Goal: Task Accomplishment & Management: Complete application form

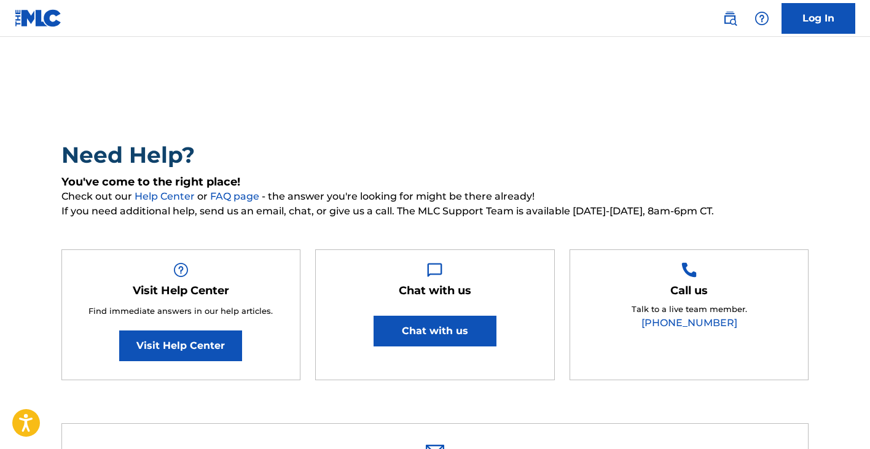
click at [419, 331] on button "Chat with us" at bounding box center [435, 331] width 123 height 31
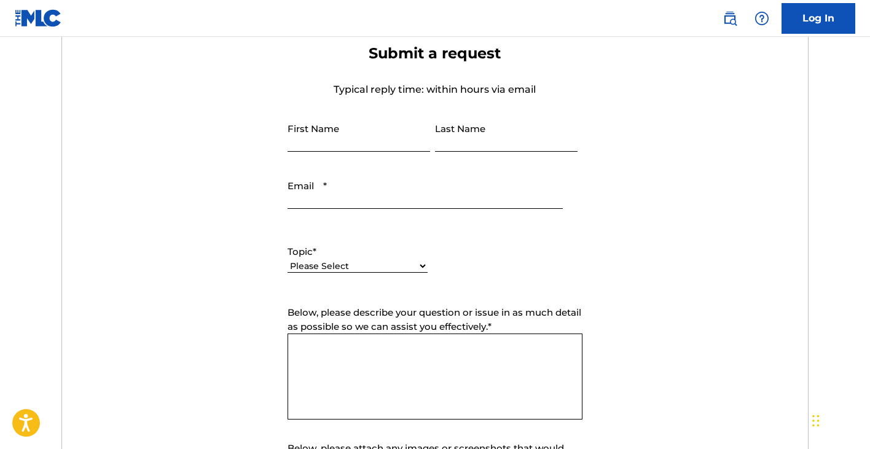
scroll to position [437, 0]
click at [815, 23] on link "Log In" at bounding box center [819, 18] width 74 height 31
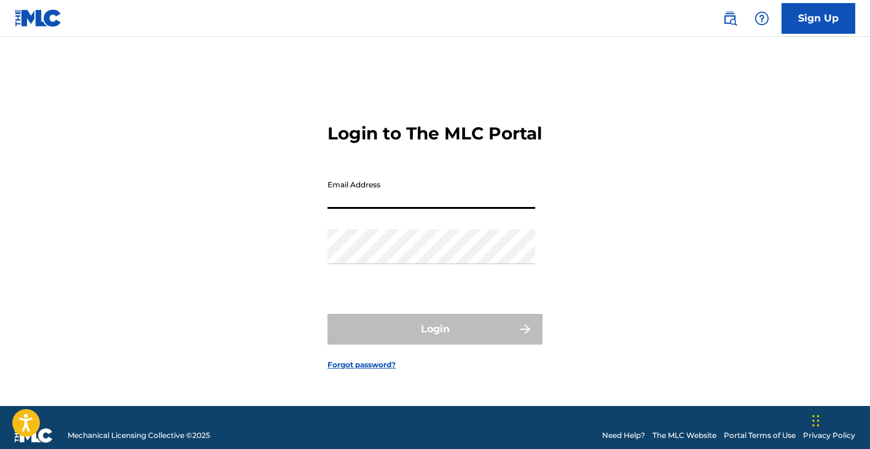
type input "[EMAIL_ADDRESS][DOMAIN_NAME]"
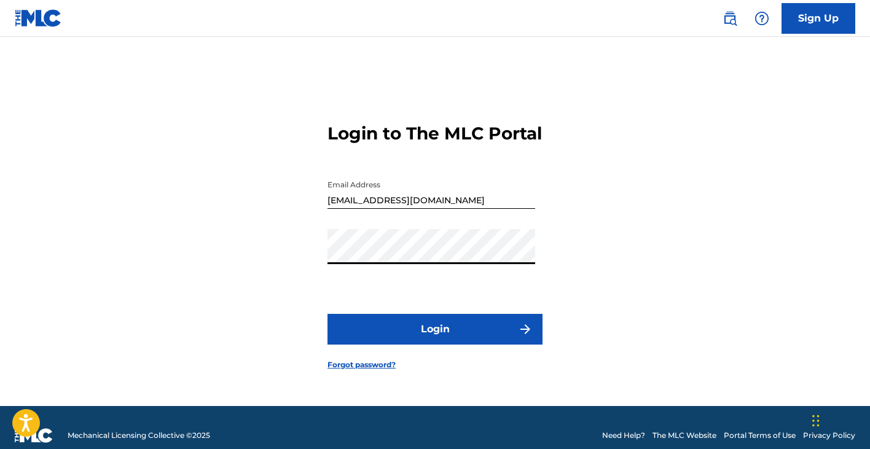
click at [431, 344] on button "Login" at bounding box center [435, 329] width 215 height 31
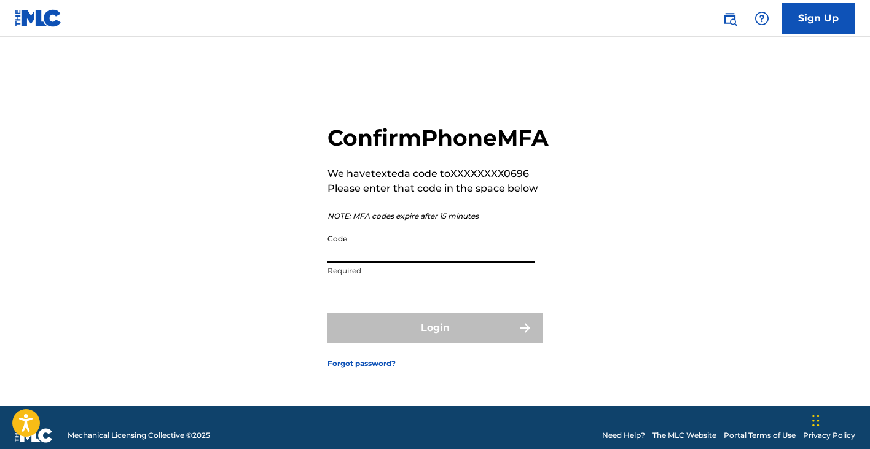
click at [350, 263] on input "Code" at bounding box center [432, 245] width 208 height 35
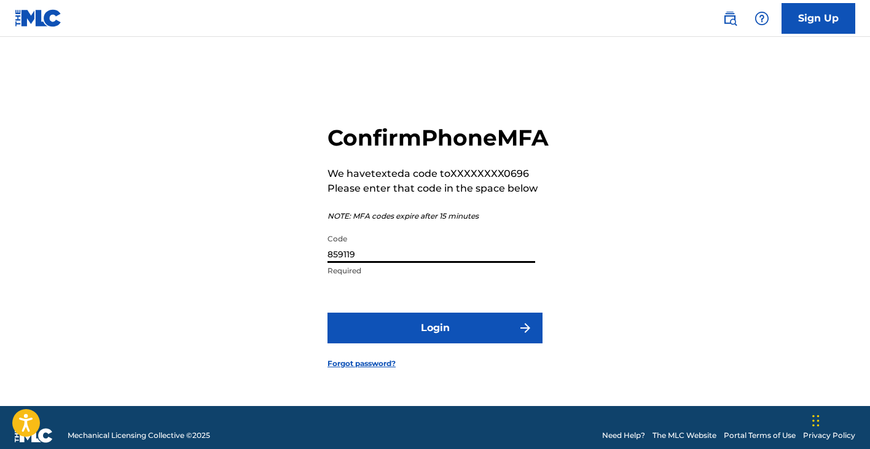
type input "859119"
click at [426, 343] on button "Login" at bounding box center [435, 328] width 215 height 31
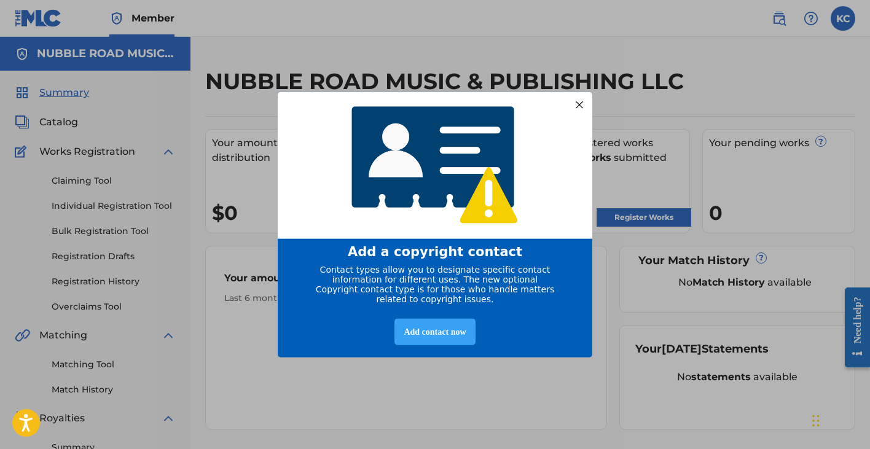
click at [431, 335] on div "Add contact now" at bounding box center [435, 332] width 81 height 26
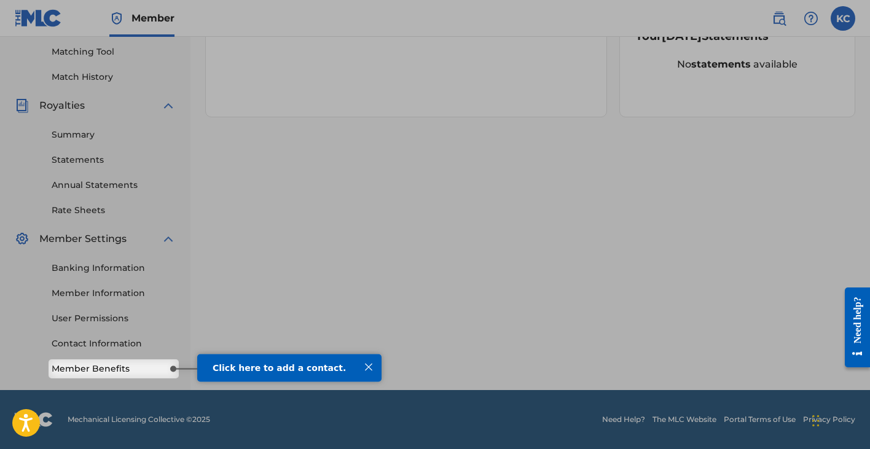
click at [369, 368] on div at bounding box center [369, 367] width 16 height 16
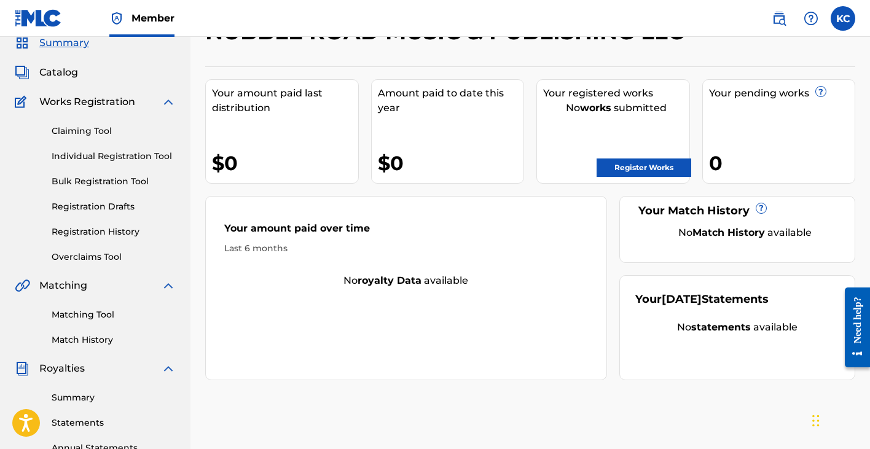
scroll to position [47, 0]
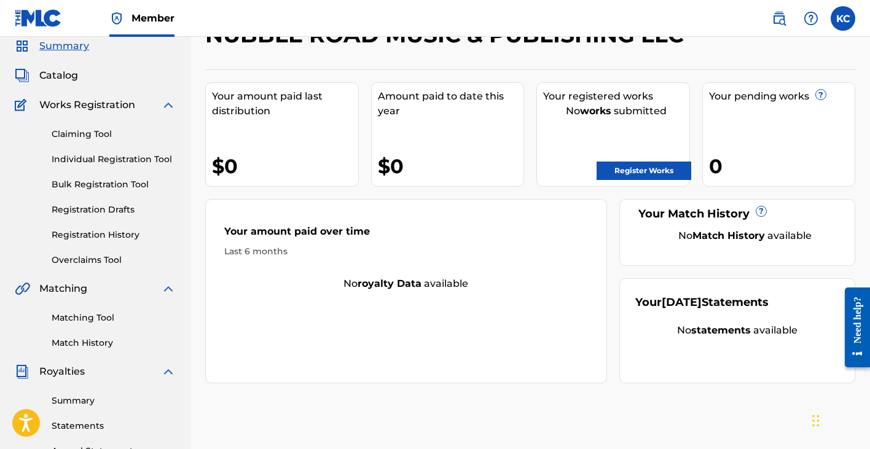
click at [647, 172] on link "Register Works" at bounding box center [644, 171] width 95 height 18
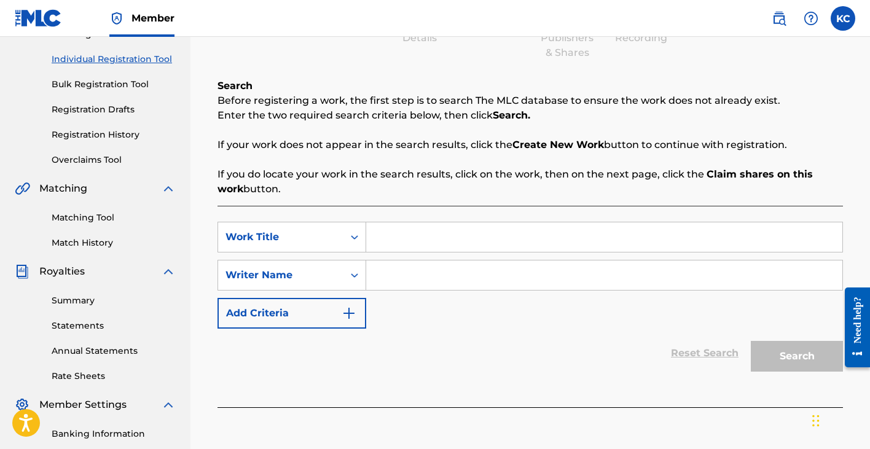
scroll to position [143, 0]
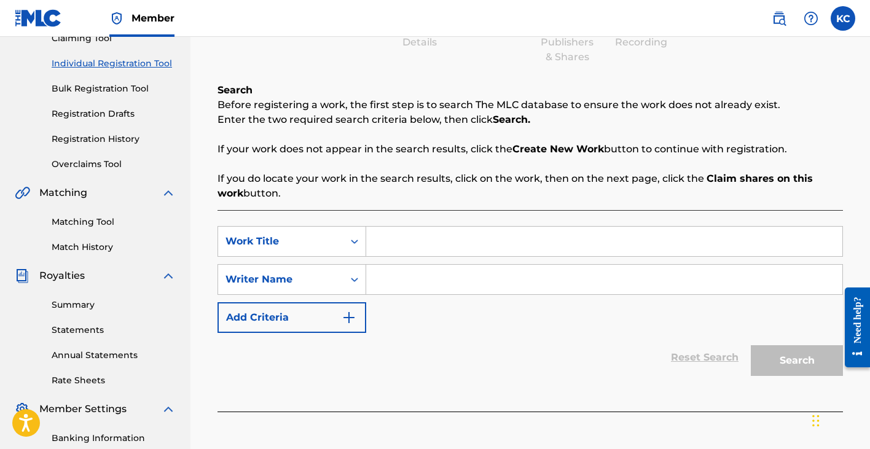
click at [402, 242] on input "Search Form" at bounding box center [604, 241] width 476 height 29
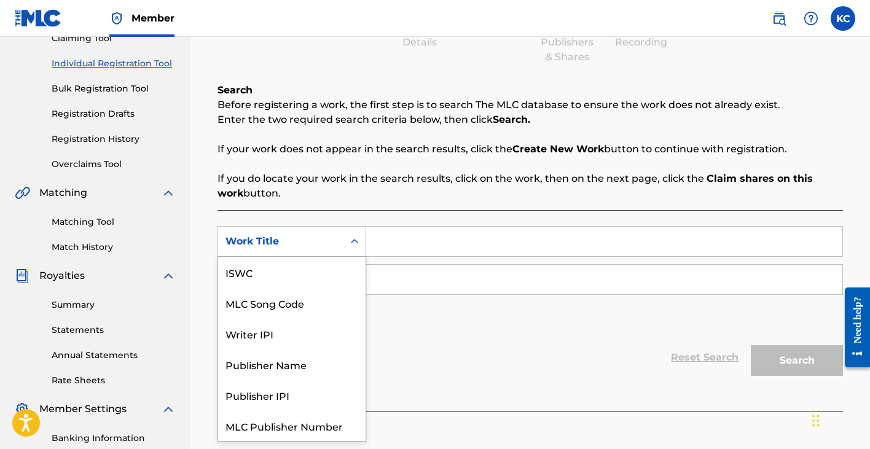
click at [355, 241] on icon "Search Form" at bounding box center [354, 241] width 12 height 12
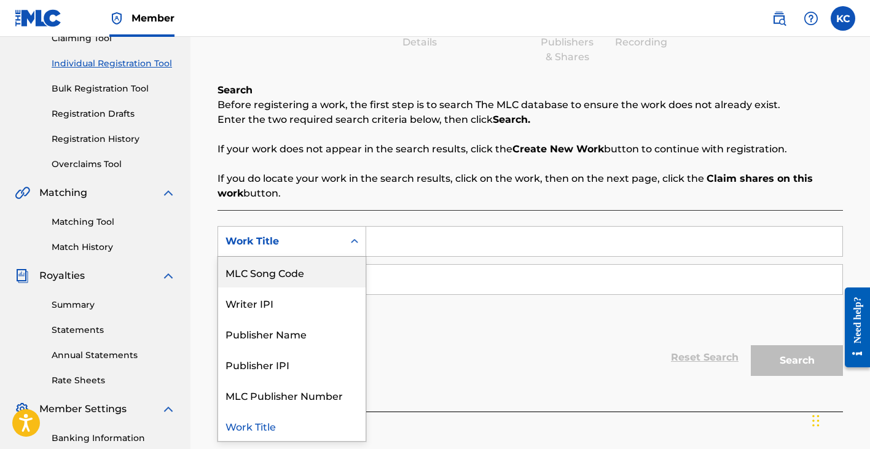
click at [429, 363] on div "Reset Search Search" at bounding box center [531, 357] width 626 height 49
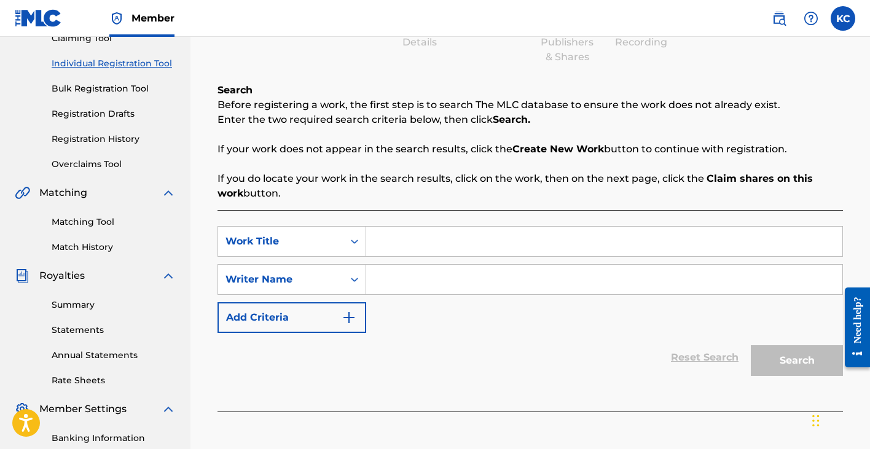
click at [397, 245] on input "Search Form" at bounding box center [604, 241] width 476 height 29
type input "Everything Woman"
click at [393, 278] on input "Search Form" at bounding box center [604, 279] width 476 height 29
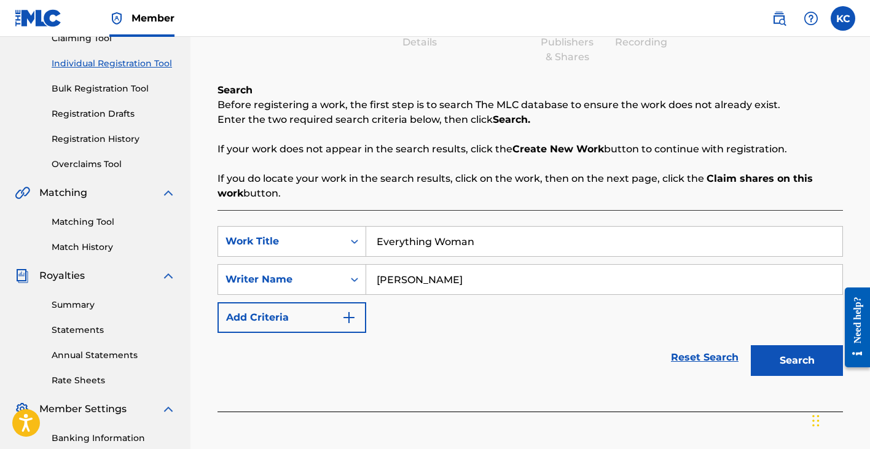
type input "[PERSON_NAME]"
click at [296, 324] on button "Add Criteria" at bounding box center [292, 317] width 149 height 31
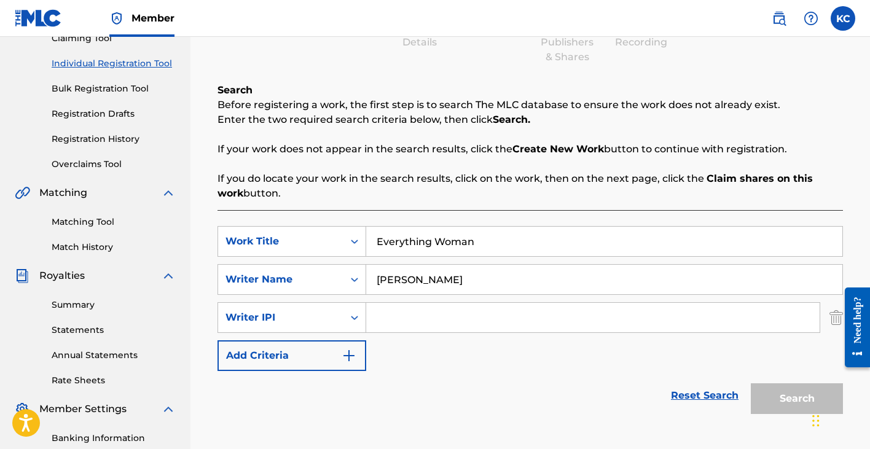
click at [289, 358] on button "Add Criteria" at bounding box center [292, 355] width 149 height 31
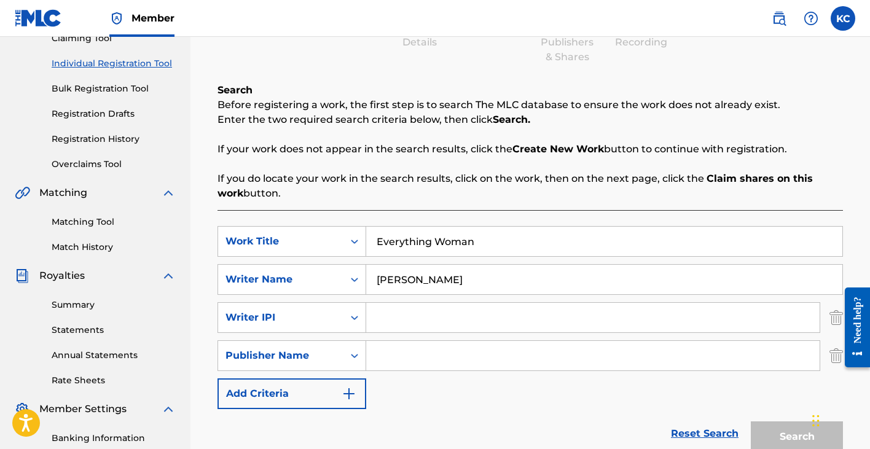
click at [382, 360] on input "Search Form" at bounding box center [593, 355] width 454 height 29
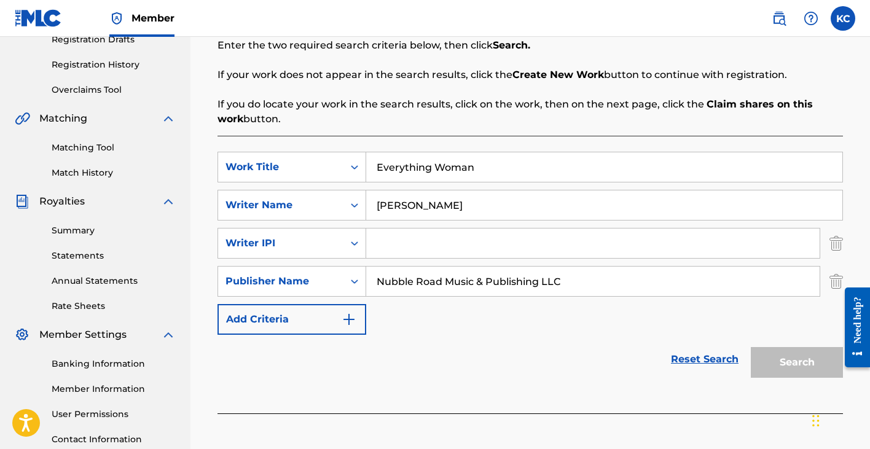
scroll to position [218, 0]
type input "Nubble Road Music & Publishing LLC"
click at [271, 320] on button "Add Criteria" at bounding box center [292, 319] width 149 height 31
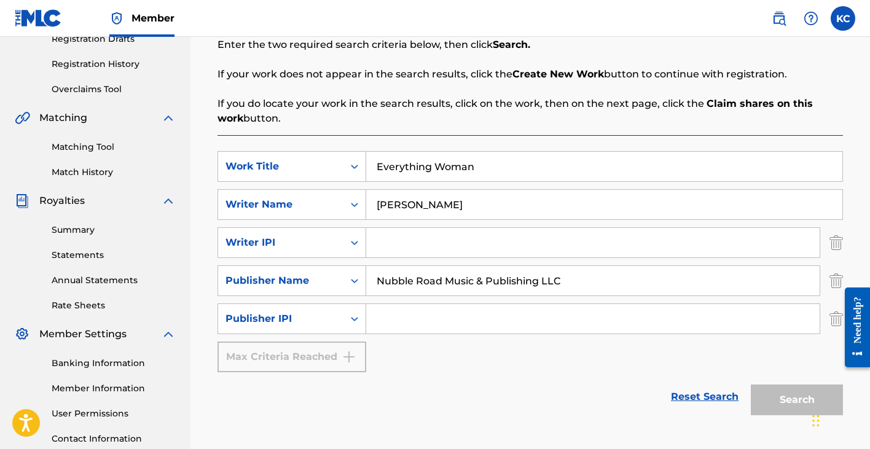
click at [273, 358] on div "Max Criteria Reached" at bounding box center [292, 357] width 149 height 31
click at [403, 248] on input "Search Form" at bounding box center [593, 242] width 454 height 29
type input "00617517447"
click at [384, 325] on input "Search Form" at bounding box center [593, 318] width 454 height 29
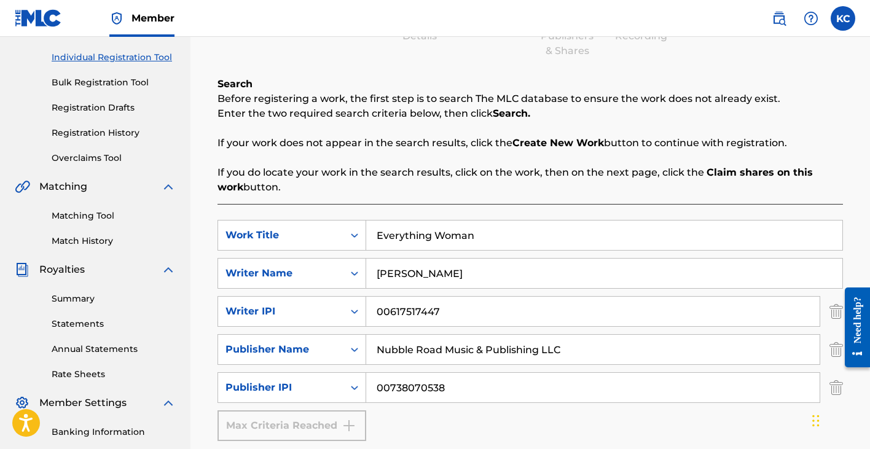
scroll to position [274, 0]
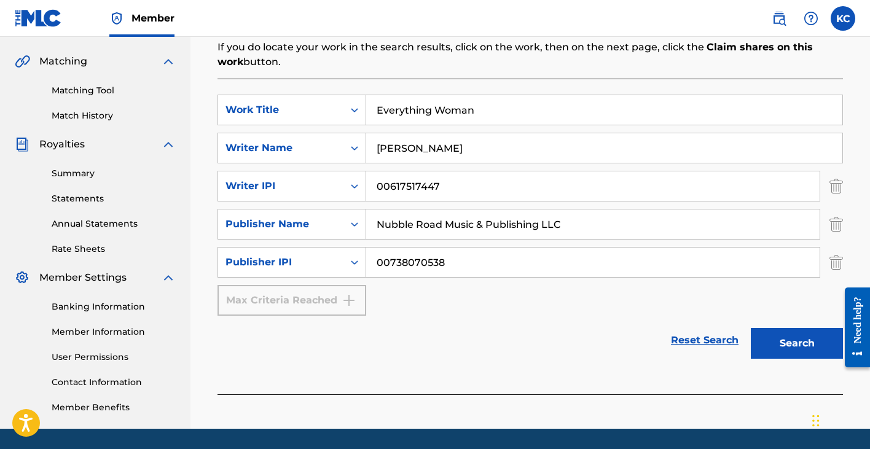
type input "00738070538"
click at [796, 345] on button "Search" at bounding box center [797, 343] width 92 height 31
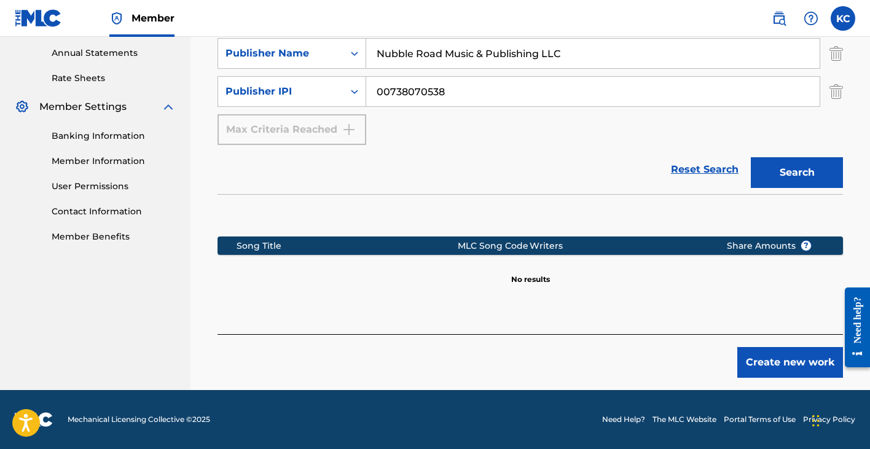
click at [790, 361] on button "Create new work" at bounding box center [790, 362] width 106 height 31
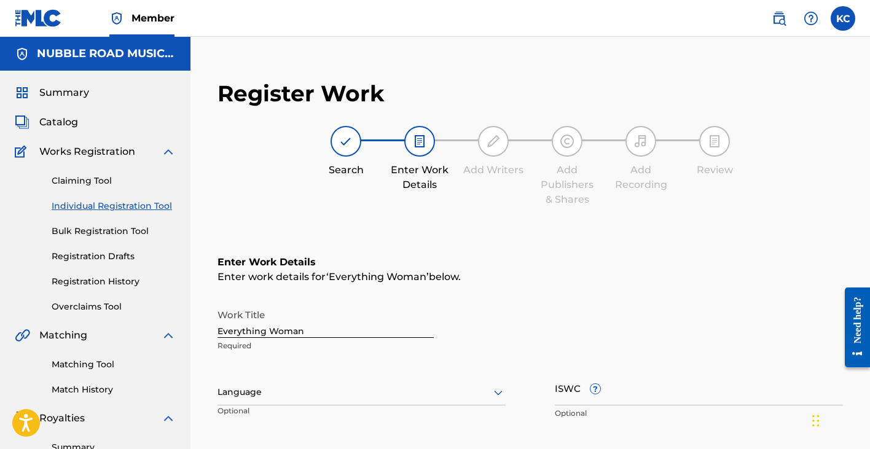
scroll to position [117, 0]
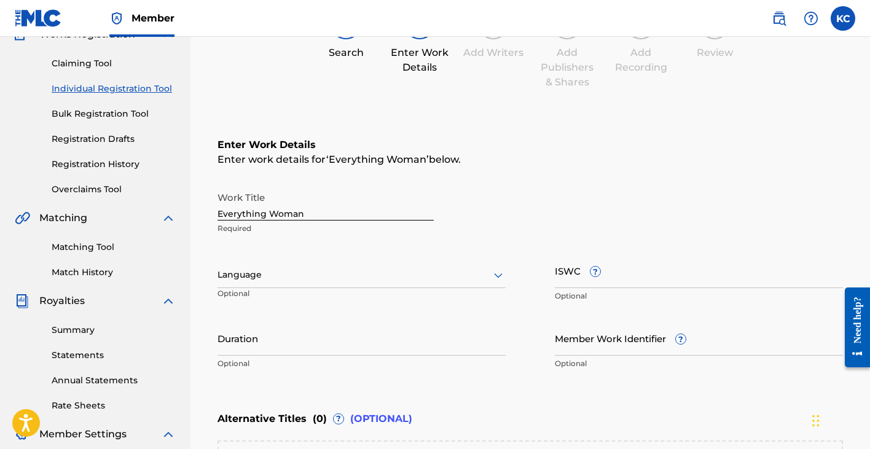
click at [497, 277] on icon at bounding box center [498, 275] width 9 height 5
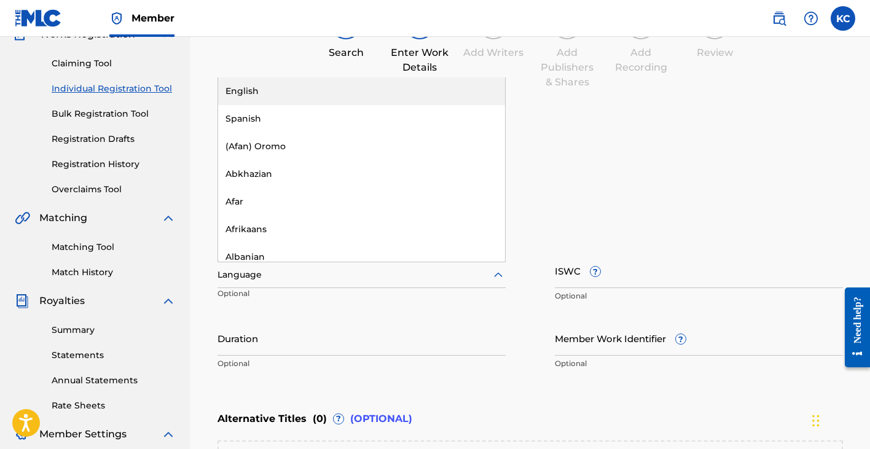
click at [243, 91] on div "English" at bounding box center [361, 91] width 287 height 28
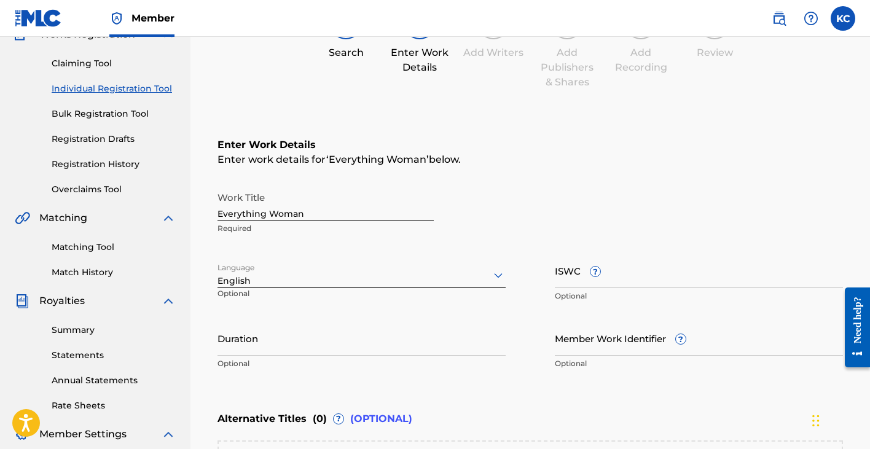
click at [579, 204] on div "Work Title Everything Woman Required" at bounding box center [531, 213] width 626 height 55
click at [264, 338] on input "Duration" at bounding box center [362, 338] width 288 height 35
type input "3"
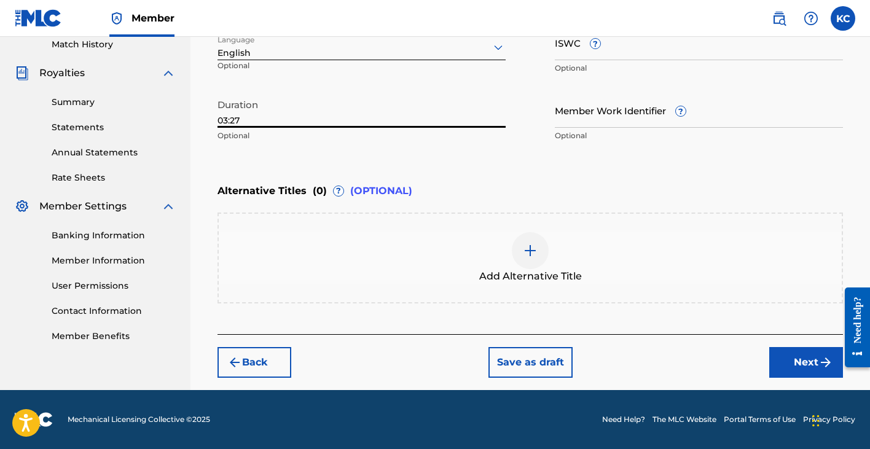
scroll to position [345, 0]
type input "03:27"
click at [816, 364] on button "Next" at bounding box center [806, 362] width 74 height 31
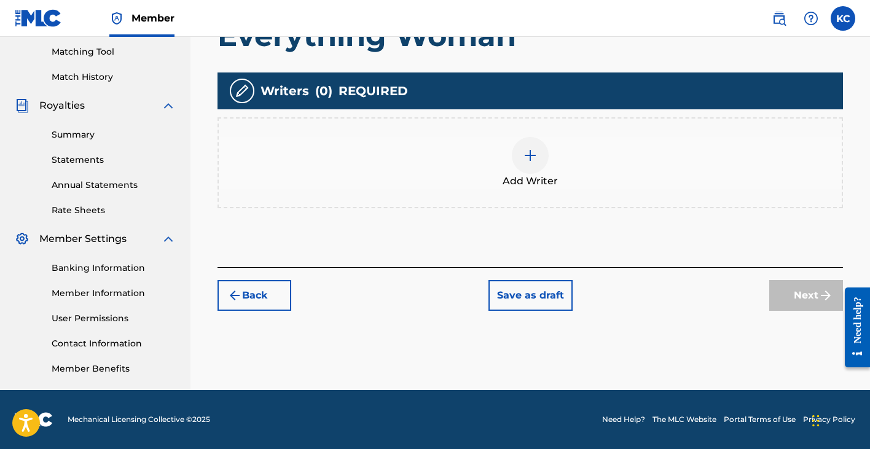
scroll to position [313, 0]
click at [529, 157] on img at bounding box center [530, 155] width 15 height 15
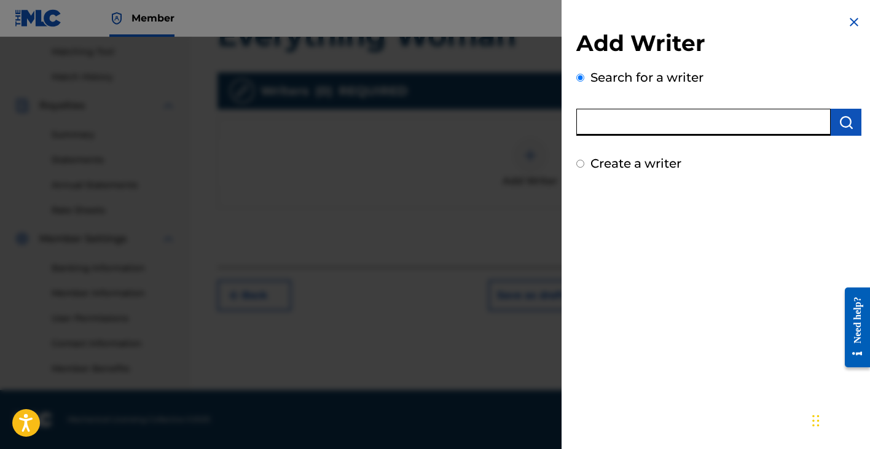
click at [622, 123] on input "text" at bounding box center [703, 122] width 254 height 27
type input "[PERSON_NAME]"
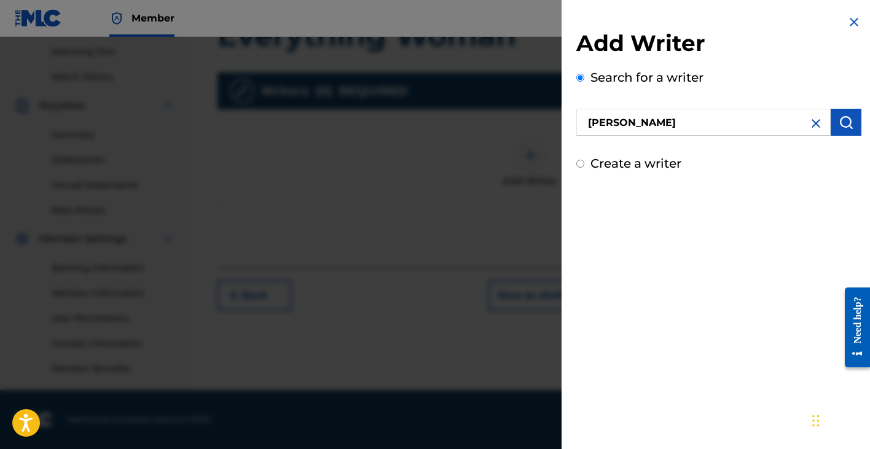
click at [582, 163] on input "Create a writer" at bounding box center [580, 164] width 8 height 8
radio input "false"
radio input "true"
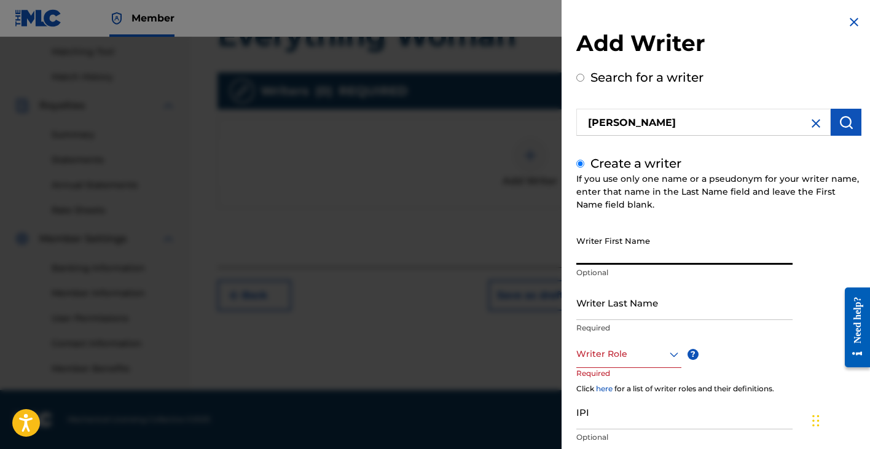
click at [609, 248] on input "Writer First Name" at bounding box center [684, 247] width 216 height 35
type input "[PERSON_NAME]"
click at [610, 304] on input "Writer Last Name" at bounding box center [684, 302] width 216 height 35
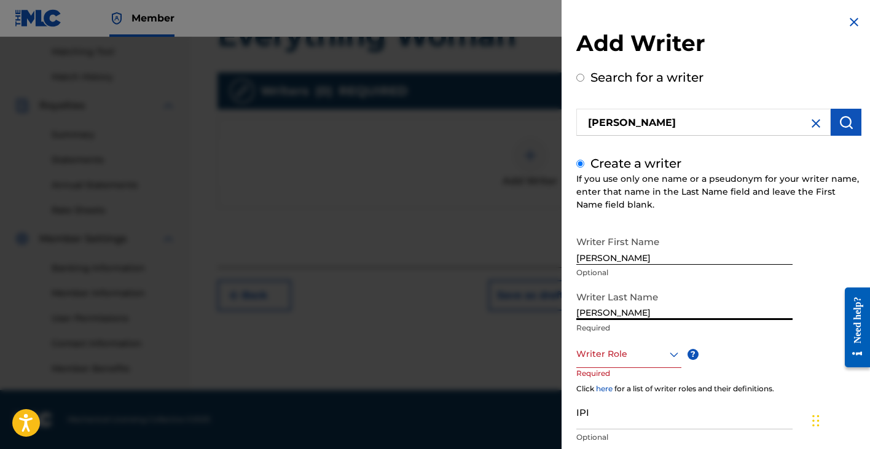
type input "[PERSON_NAME]"
click at [667, 353] on icon at bounding box center [674, 354] width 15 height 15
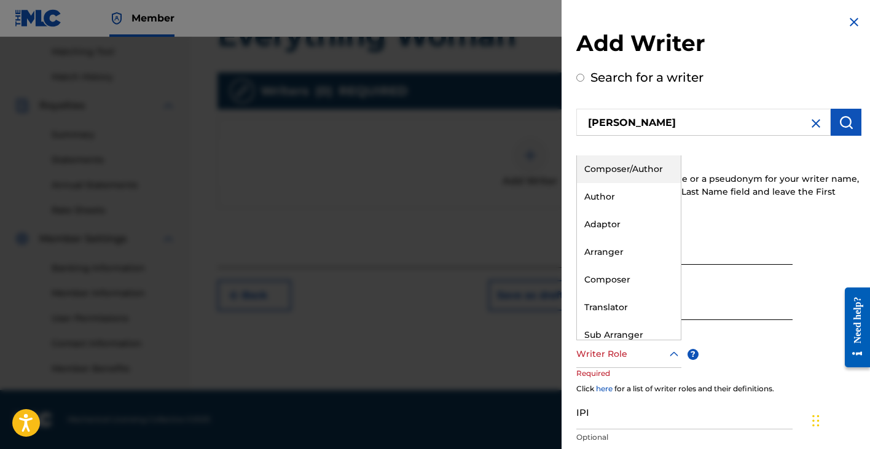
click at [613, 171] on div "Composer/Author" at bounding box center [629, 169] width 104 height 28
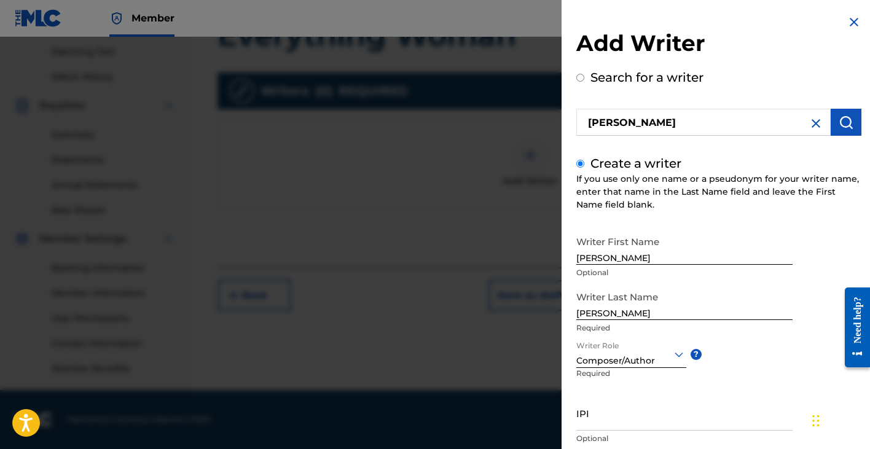
scroll to position [82, 0]
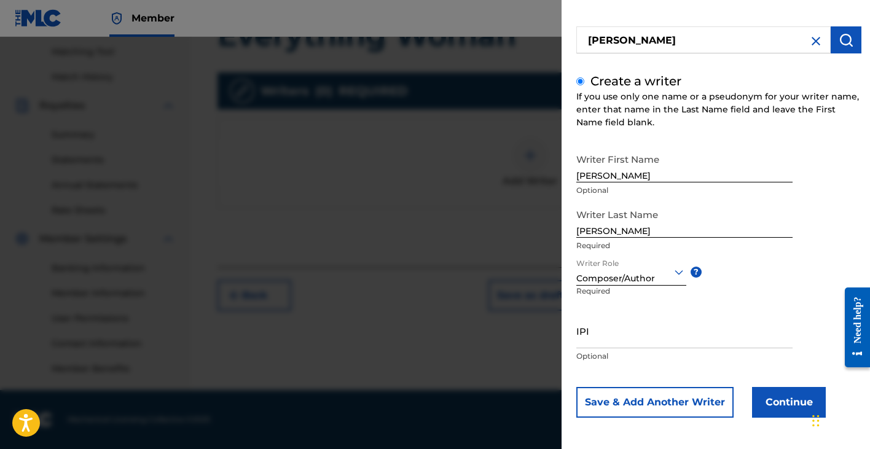
click at [600, 341] on input "IPI" at bounding box center [684, 330] width 216 height 35
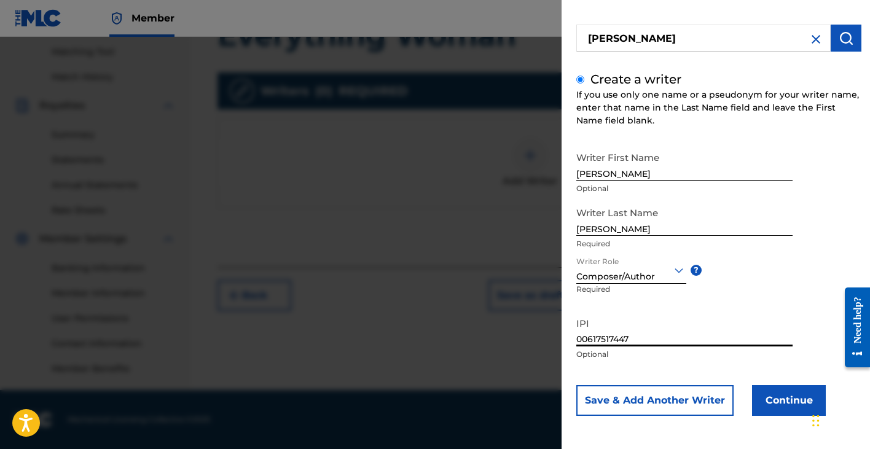
scroll to position [84, 0]
type input "00617517447"
click at [777, 401] on button "Continue" at bounding box center [789, 400] width 74 height 31
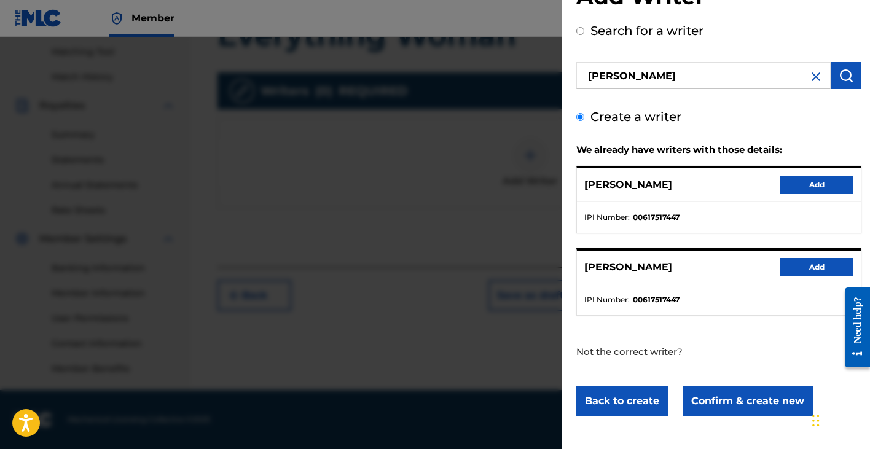
scroll to position [313, 0]
click at [814, 267] on button "Add" at bounding box center [817, 267] width 74 height 18
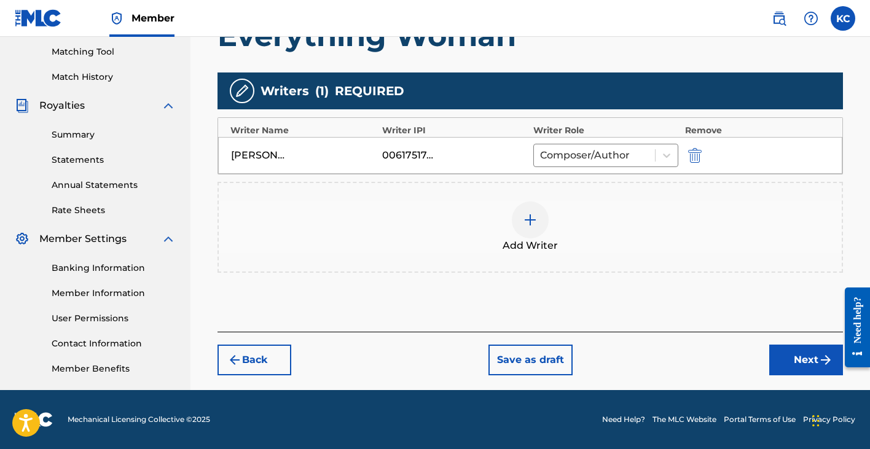
click at [805, 361] on button "Next" at bounding box center [806, 360] width 74 height 31
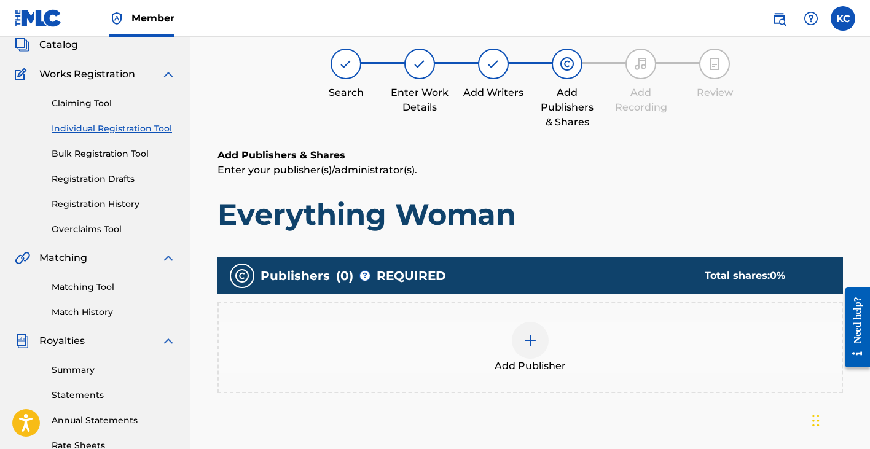
scroll to position [55, 0]
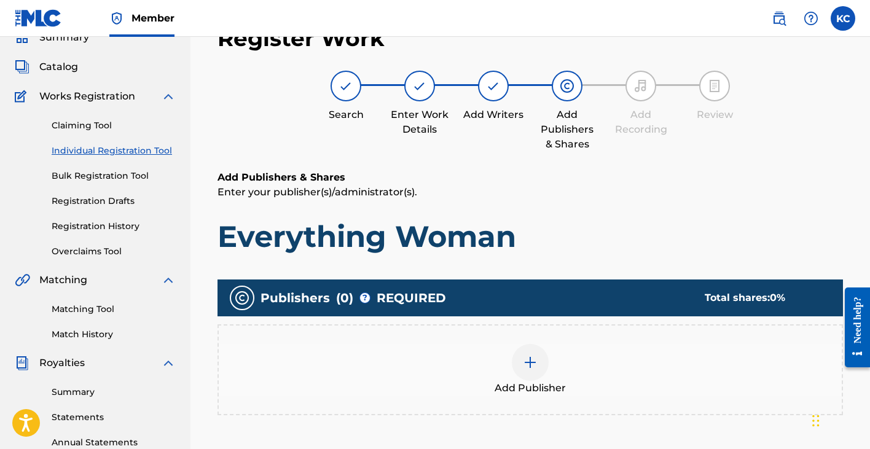
click at [531, 363] on img at bounding box center [530, 362] width 15 height 15
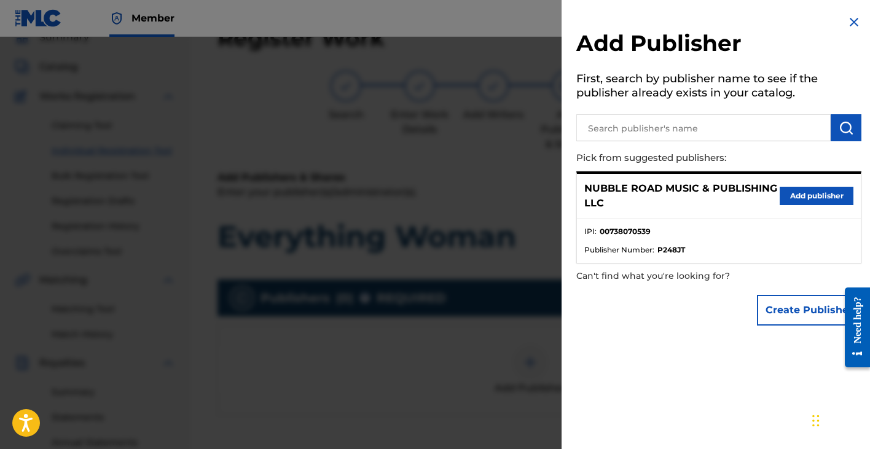
click at [800, 195] on button "Add publisher" at bounding box center [817, 196] width 74 height 18
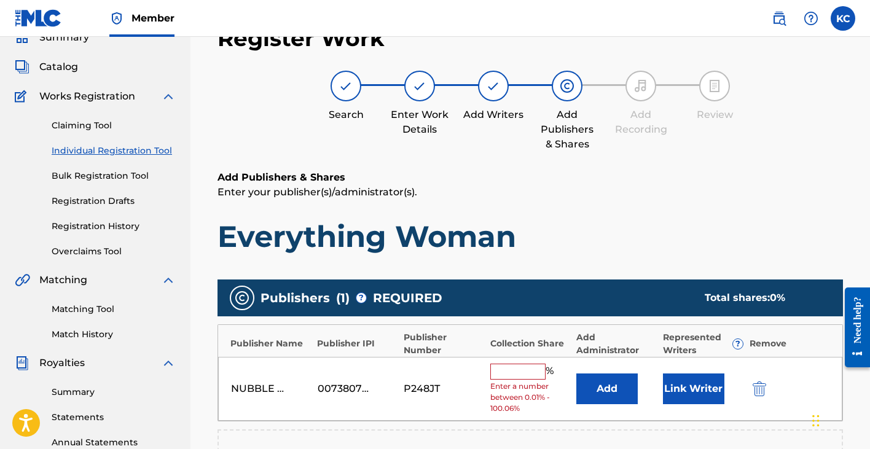
click at [511, 370] on input "text" at bounding box center [517, 372] width 55 height 16
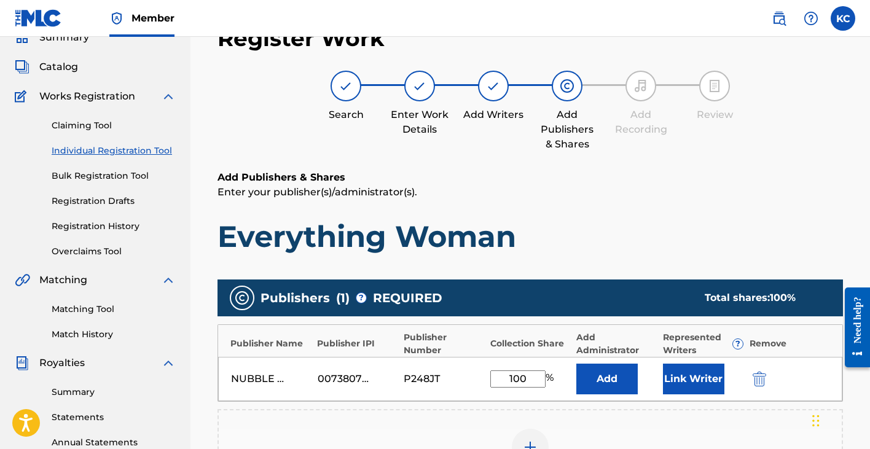
type input "100"
click at [693, 377] on button "Link Writer" at bounding box center [693, 379] width 61 height 31
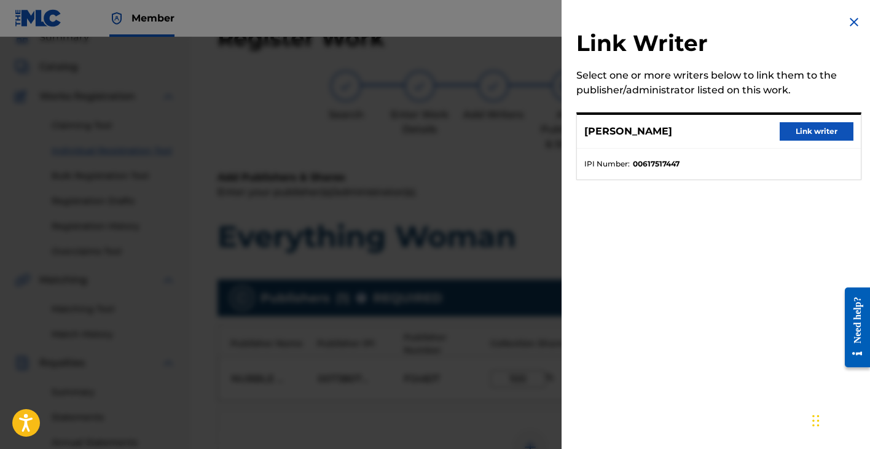
click at [798, 132] on button "Link writer" at bounding box center [817, 131] width 74 height 18
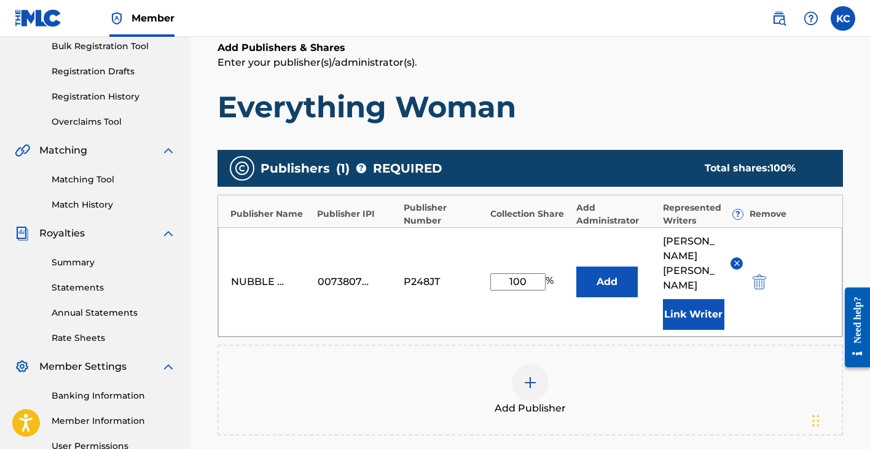
scroll to position [287, 0]
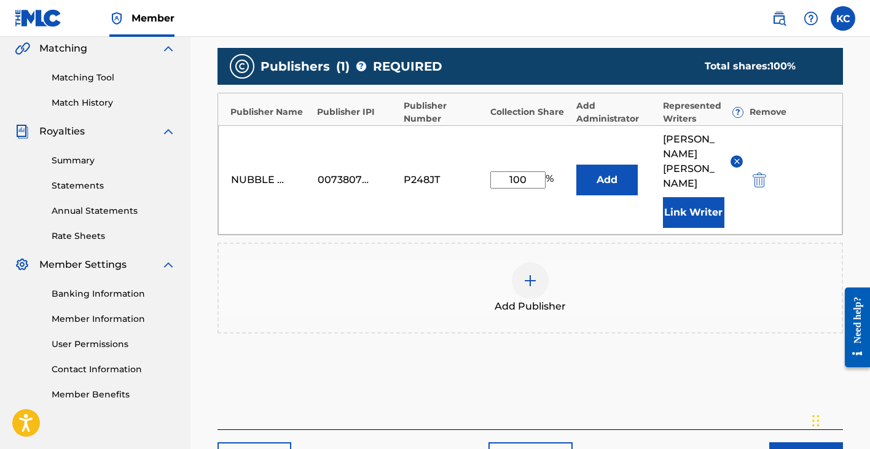
click at [691, 210] on button "Link Writer" at bounding box center [693, 212] width 61 height 31
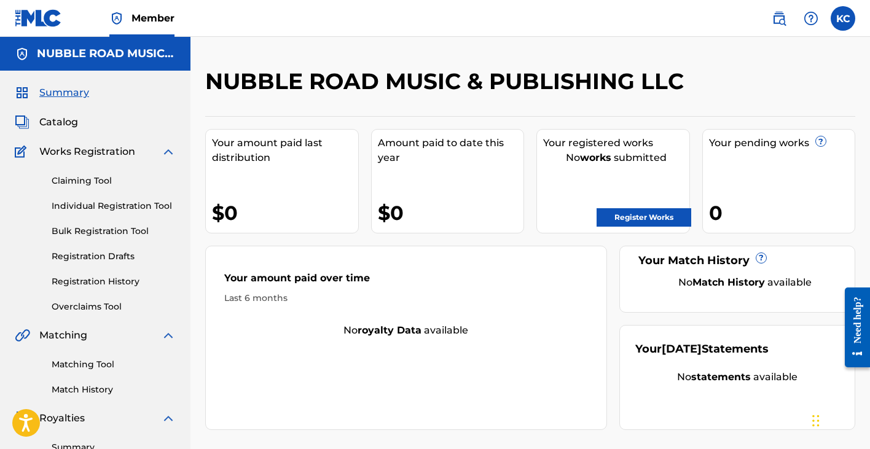
click at [653, 216] on link "Register Works" at bounding box center [644, 217] width 95 height 18
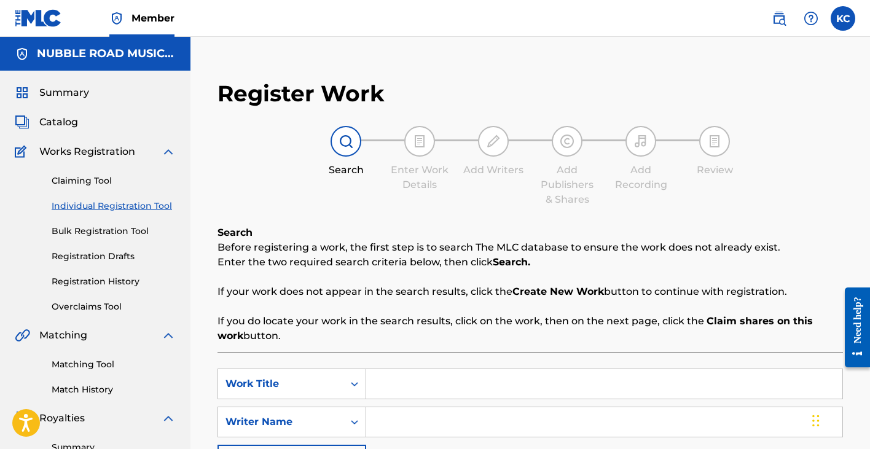
click at [101, 254] on link "Registration Drafts" at bounding box center [114, 256] width 124 height 13
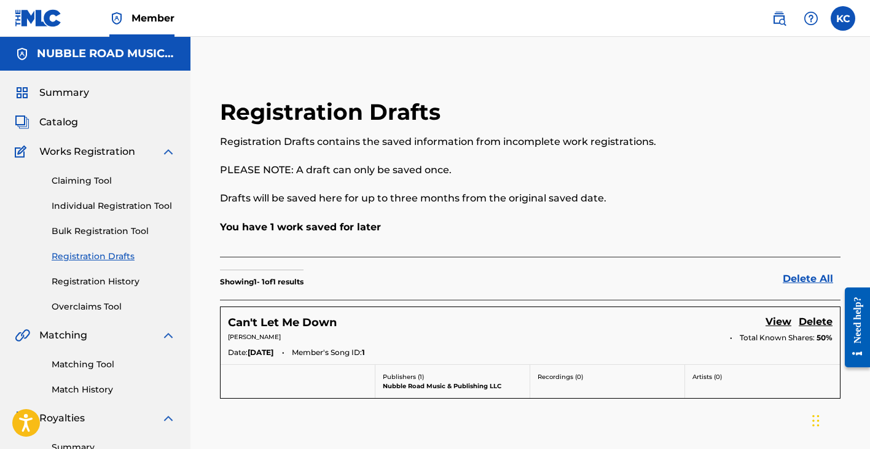
click at [63, 125] on span "Catalog" at bounding box center [58, 122] width 39 height 15
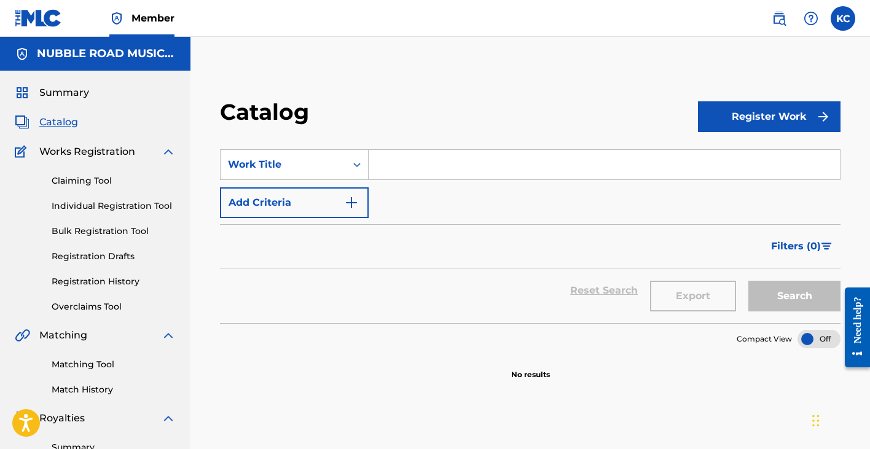
click at [87, 255] on link "Registration Drafts" at bounding box center [114, 256] width 124 height 13
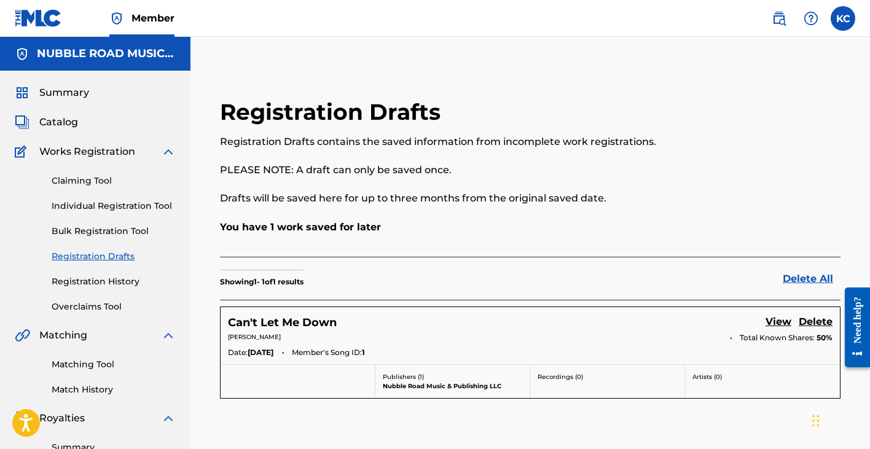
click at [272, 229] on p "You have 1 work saved for later" at bounding box center [530, 227] width 621 height 15
click at [111, 278] on link "Registration History" at bounding box center [114, 281] width 124 height 13
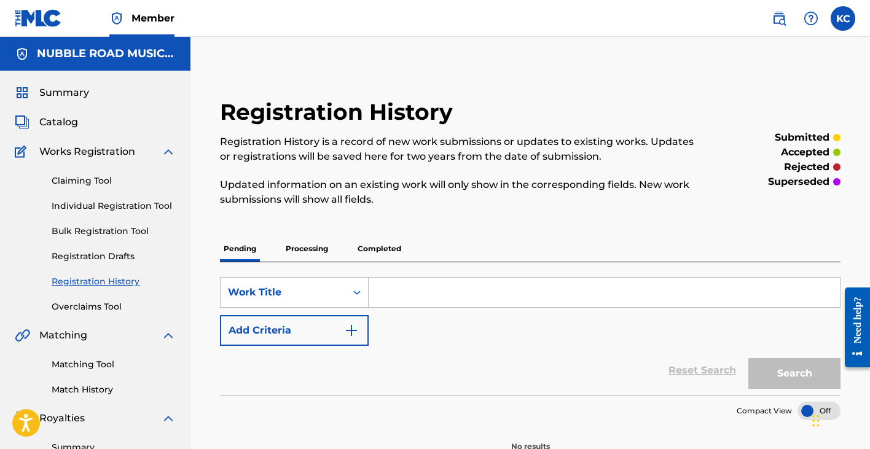
click at [82, 153] on span "Works Registration" at bounding box center [87, 151] width 96 height 15
click at [82, 202] on link "Individual Registration Tool" at bounding box center [114, 206] width 124 height 13
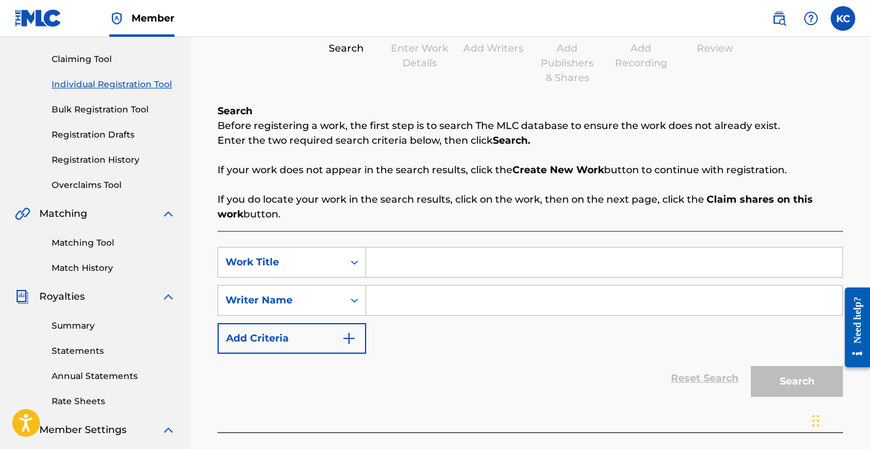
scroll to position [124, 0]
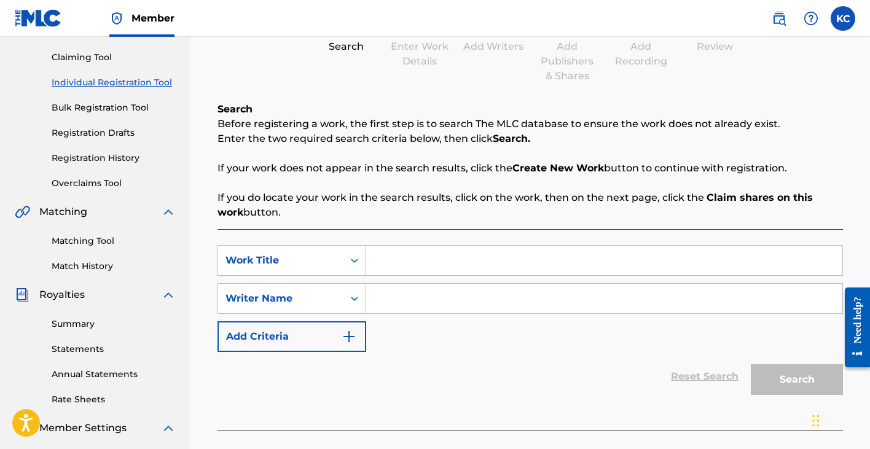
click at [401, 262] on input "Search Form" at bounding box center [604, 260] width 476 height 29
type input "Everything Woman"
click at [392, 302] on input "Search Form" at bounding box center [604, 298] width 476 height 29
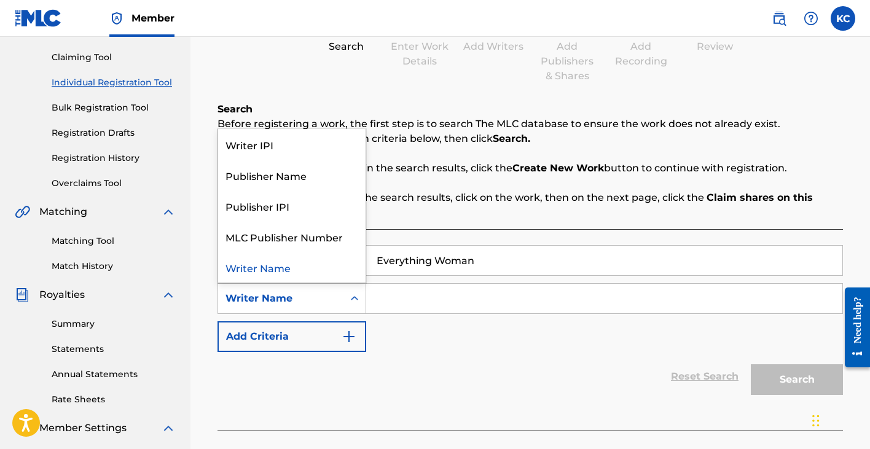
click at [356, 296] on icon "Search Form" at bounding box center [354, 299] width 12 height 12
click at [401, 303] on input "Search Form" at bounding box center [604, 298] width 476 height 29
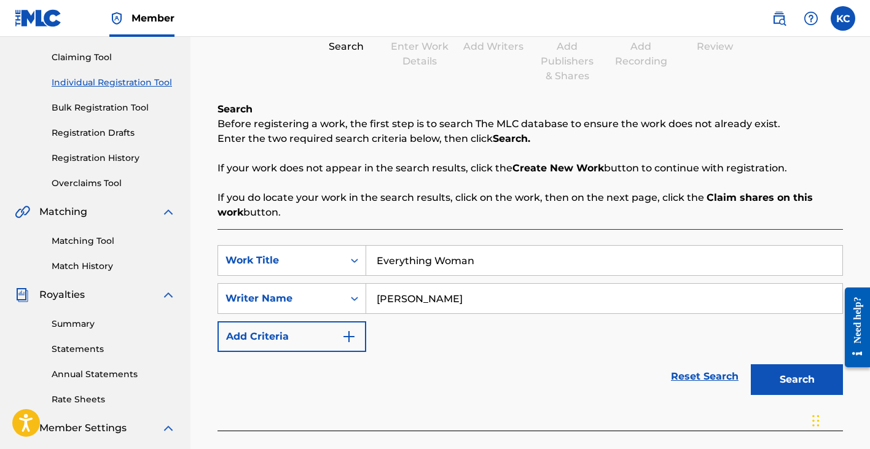
type input "[PERSON_NAME]"
click at [788, 376] on button "Search" at bounding box center [797, 379] width 92 height 31
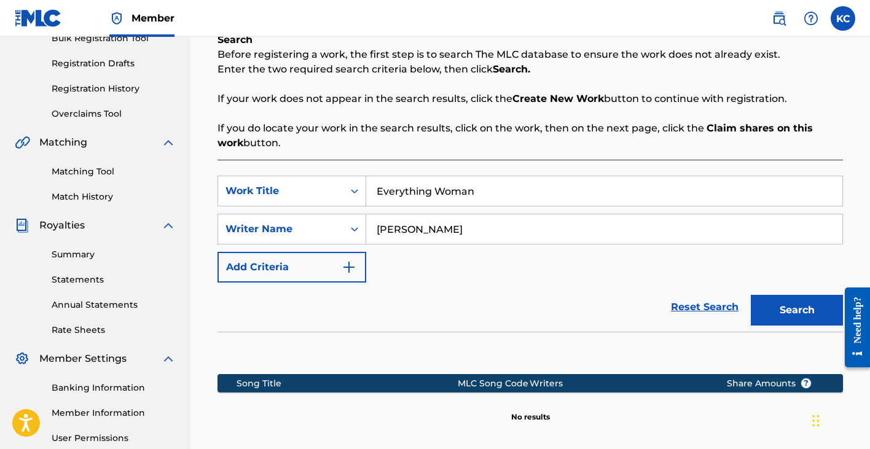
scroll to position [291, 0]
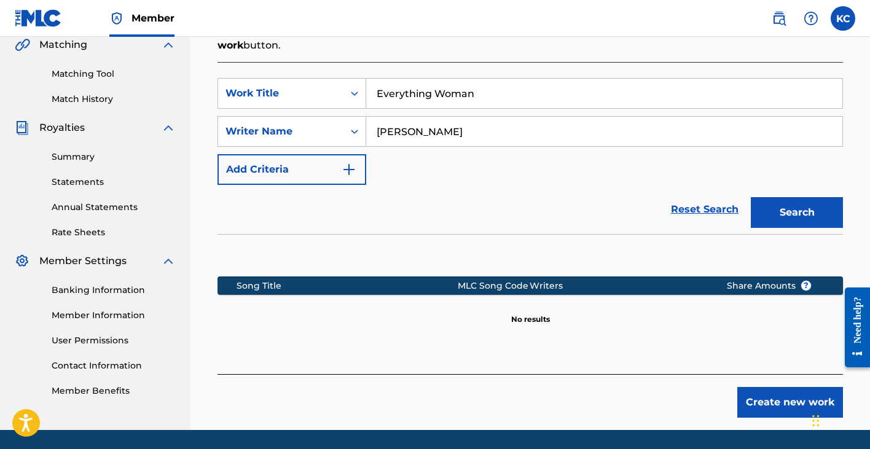
click at [793, 401] on button "Create new work" at bounding box center [790, 402] width 106 height 31
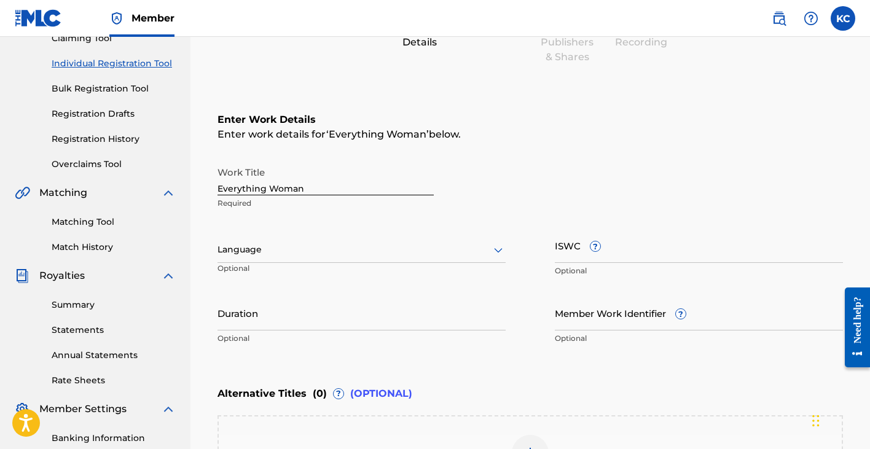
scroll to position [144, 0]
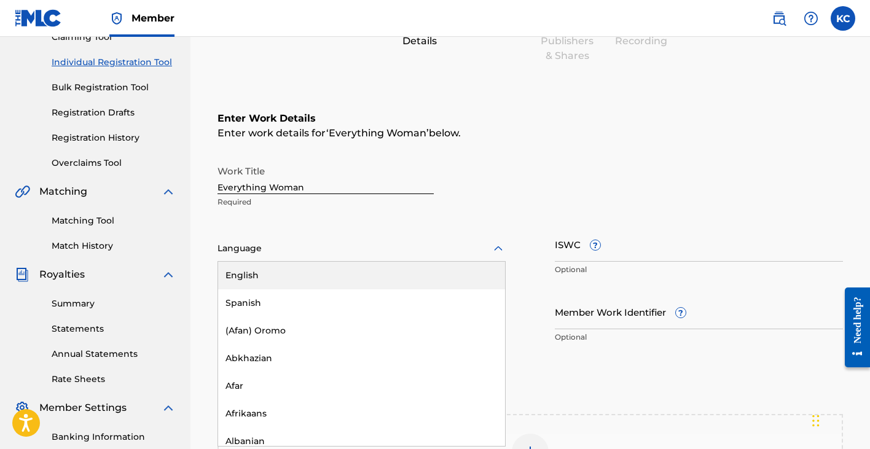
click at [498, 248] on icon at bounding box center [498, 249] width 15 height 15
click at [327, 276] on div "English" at bounding box center [361, 276] width 287 height 28
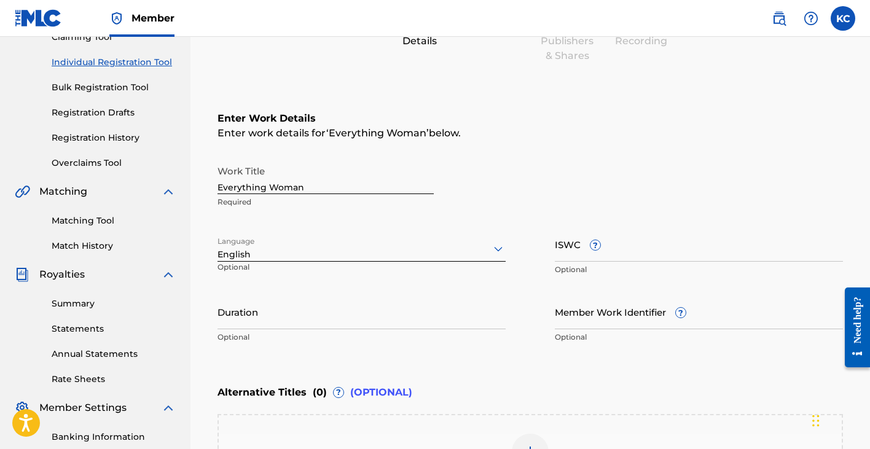
click at [256, 319] on input "Duration" at bounding box center [362, 311] width 288 height 35
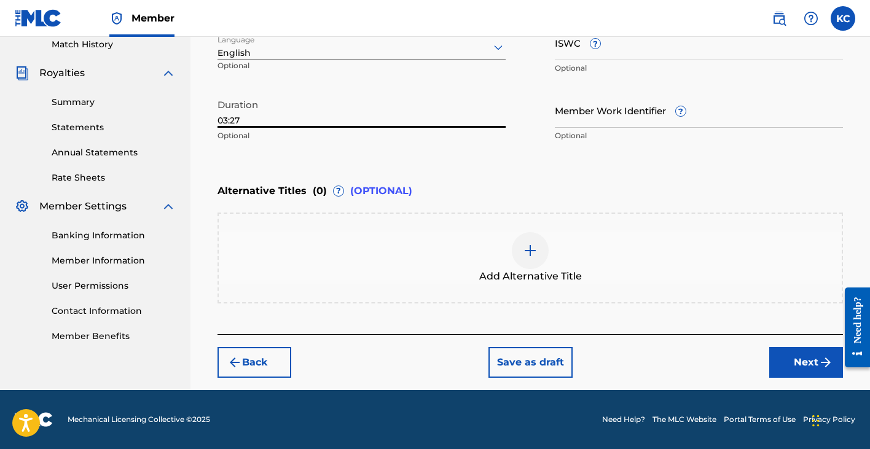
type input "03:27"
click at [789, 357] on button "Next" at bounding box center [806, 362] width 74 height 31
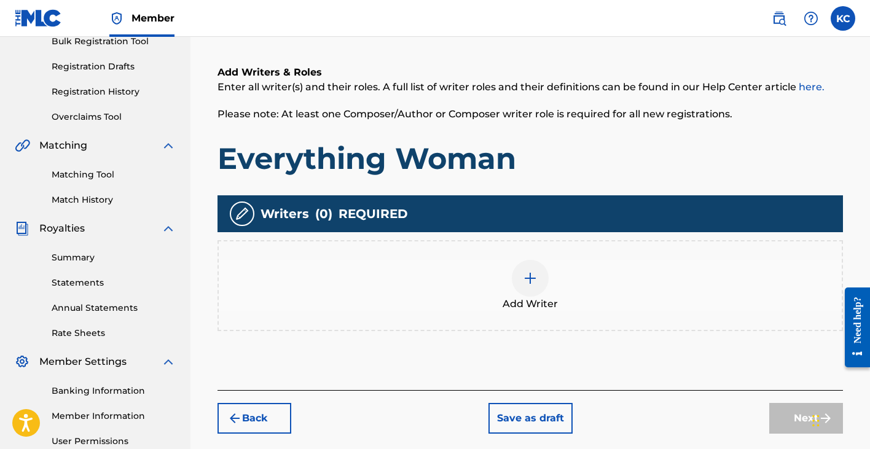
scroll to position [185, 0]
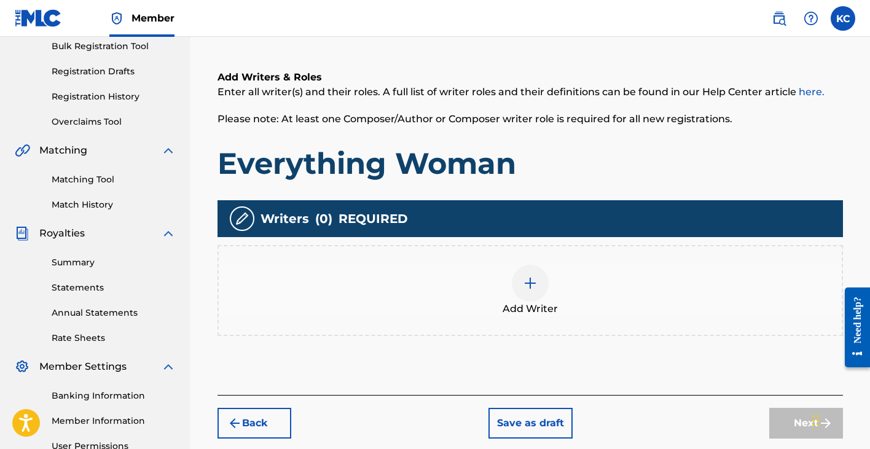
click at [531, 281] on img at bounding box center [530, 283] width 15 height 15
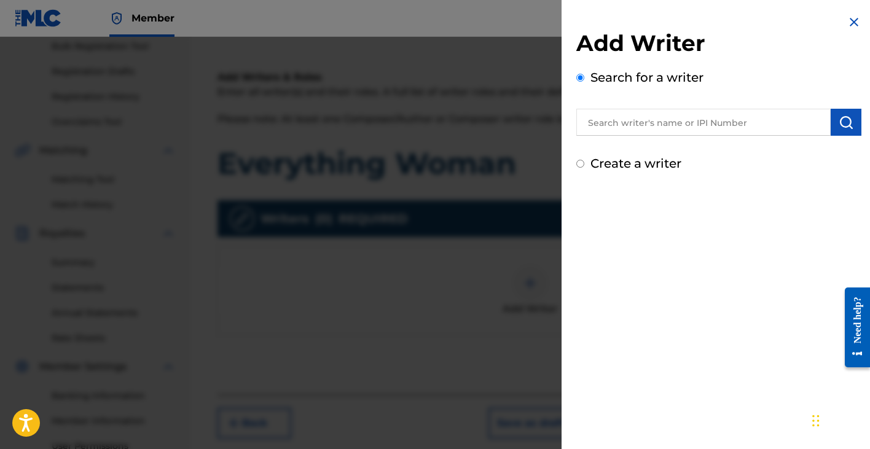
click at [579, 163] on input "Create a writer" at bounding box center [580, 164] width 8 height 8
radio input "false"
radio input "true"
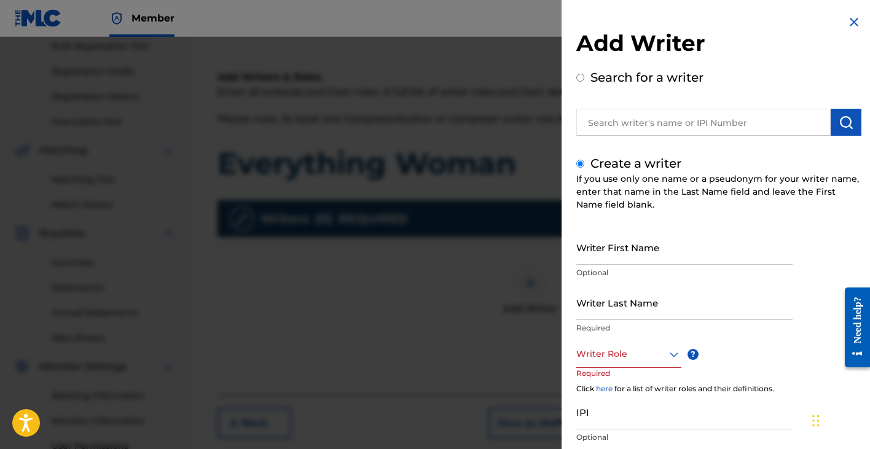
click at [608, 255] on input "Writer First Name" at bounding box center [684, 247] width 216 height 35
type input "[PERSON_NAME]"
click at [627, 305] on input "Writer Last Name" at bounding box center [684, 302] width 216 height 35
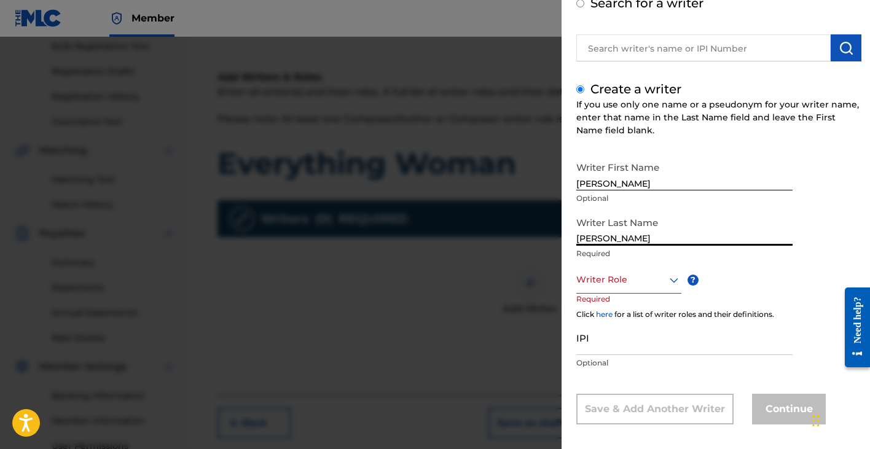
scroll to position [75, 0]
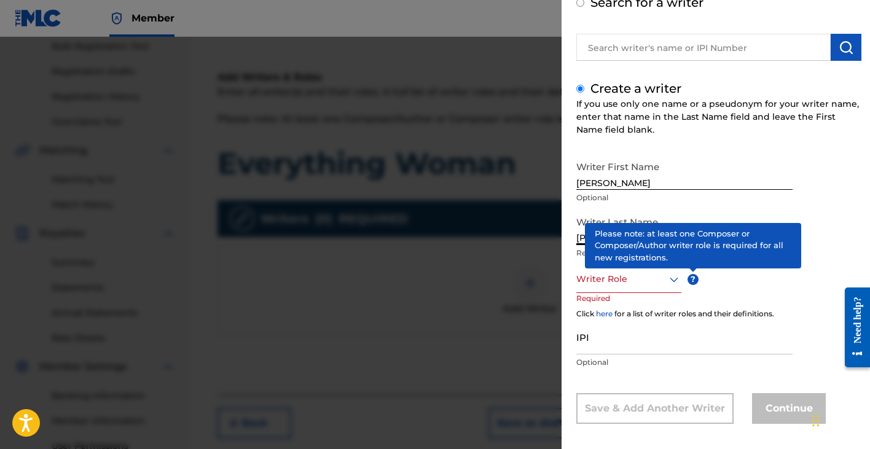
type input "[PERSON_NAME]"
click at [674, 278] on icon at bounding box center [674, 279] width 15 height 15
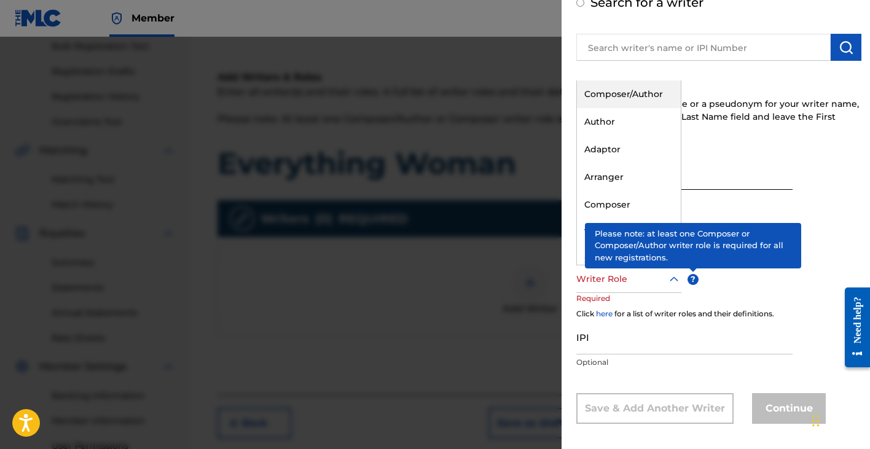
click at [608, 96] on div "Composer/Author" at bounding box center [629, 95] width 104 height 28
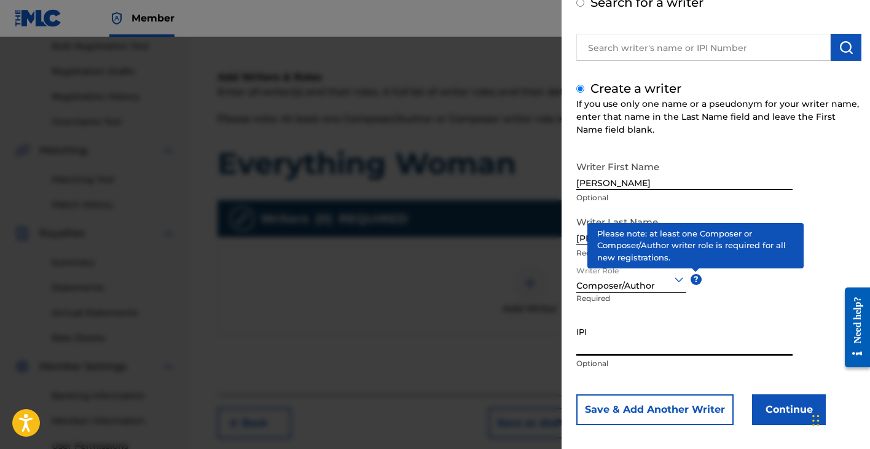
click at [596, 344] on input "IPI" at bounding box center [684, 338] width 216 height 35
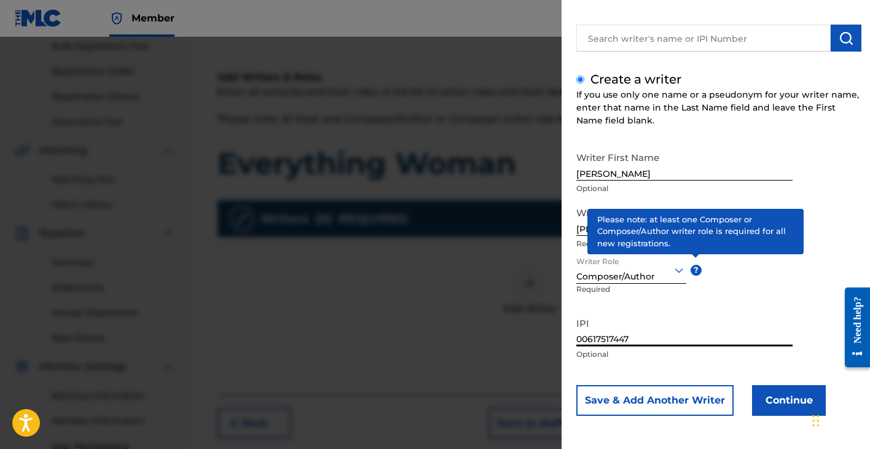
scroll to position [84, 0]
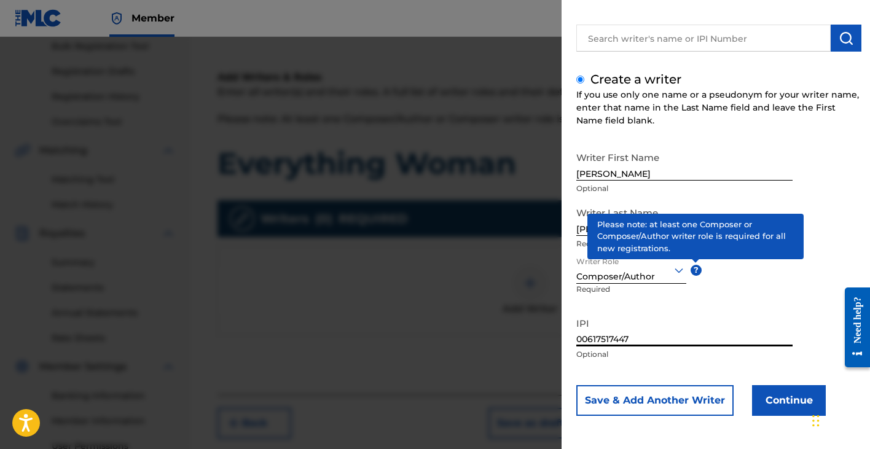
type input "00617517447"
click at [777, 401] on button "Continue" at bounding box center [789, 400] width 74 height 31
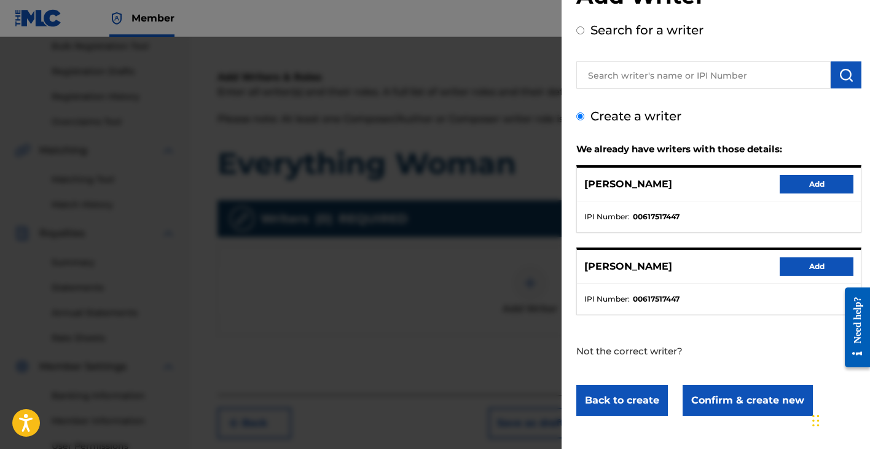
scroll to position [47, 0]
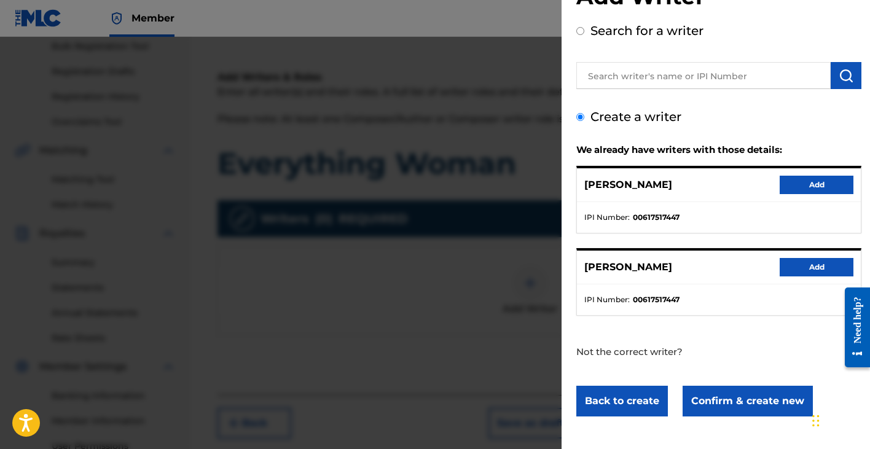
click at [809, 266] on button "Add" at bounding box center [817, 267] width 74 height 18
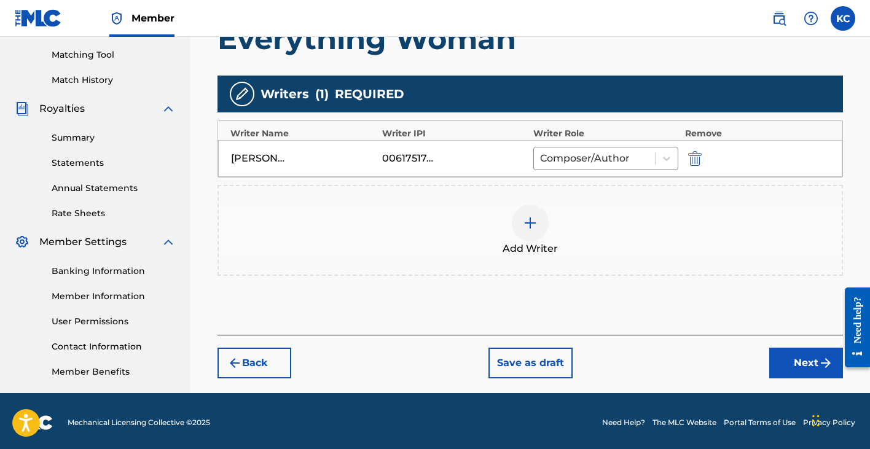
click at [804, 361] on button "Next" at bounding box center [806, 363] width 74 height 31
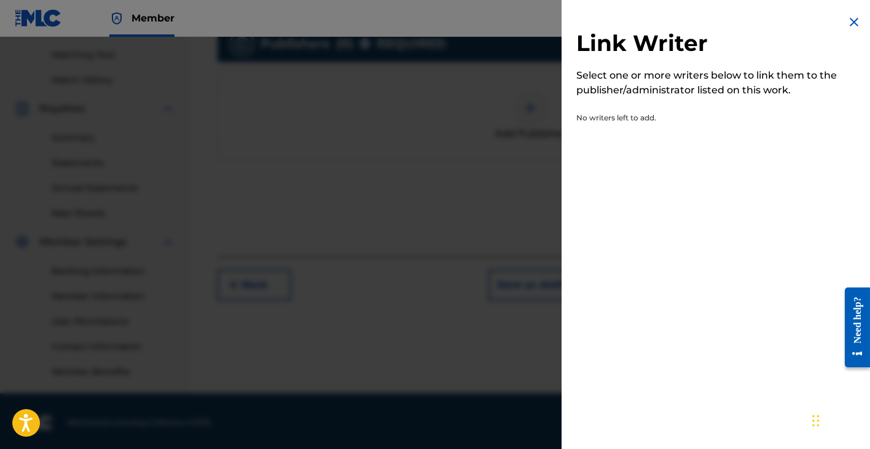
scroll to position [55, 0]
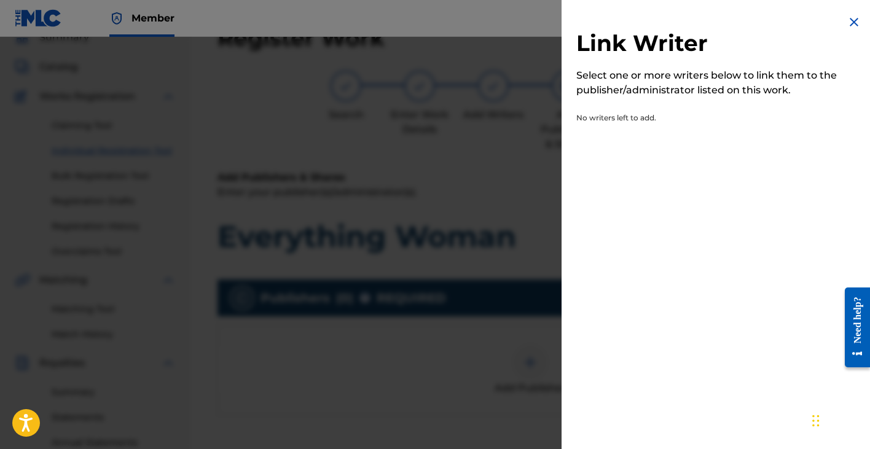
click at [489, 250] on div at bounding box center [435, 261] width 870 height 449
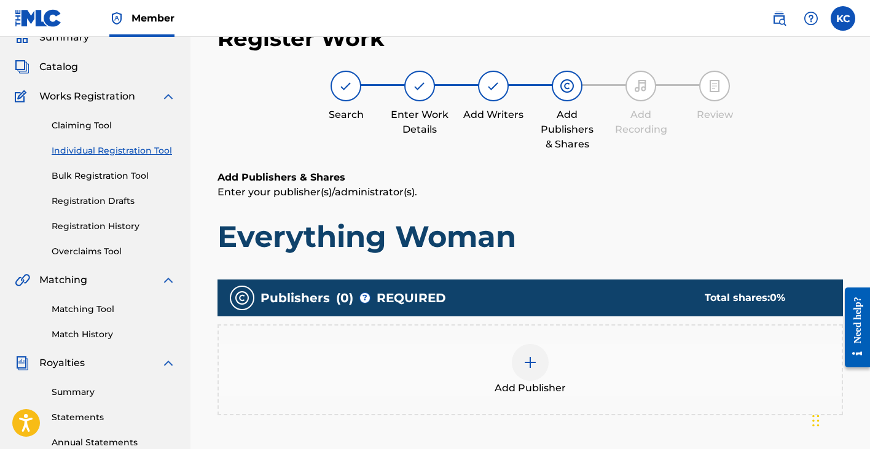
click at [534, 360] on img at bounding box center [530, 362] width 15 height 15
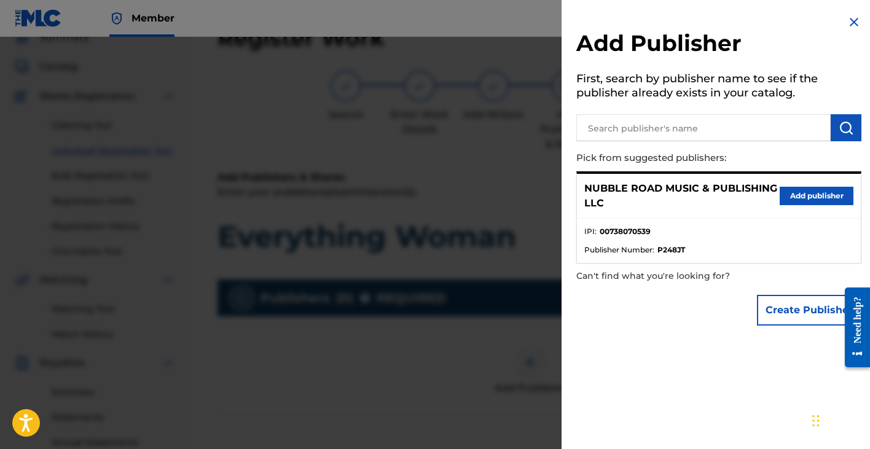
click at [811, 195] on button "Add publisher" at bounding box center [817, 196] width 74 height 18
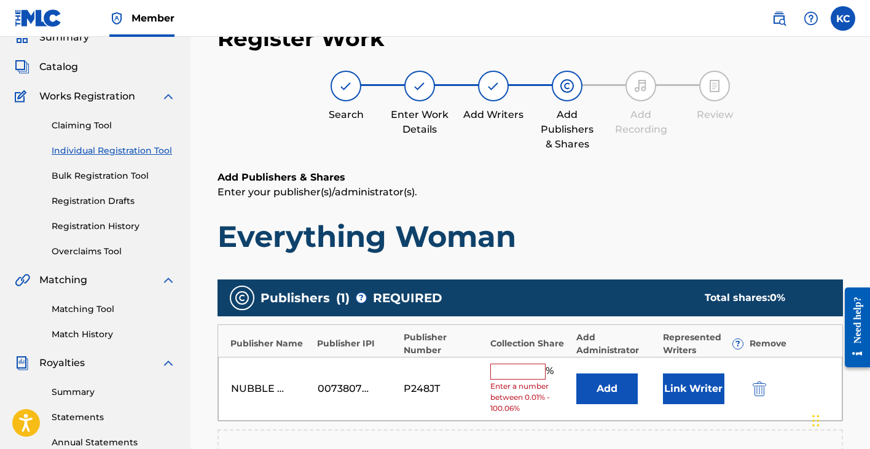
click at [525, 368] on input "text" at bounding box center [517, 372] width 55 height 16
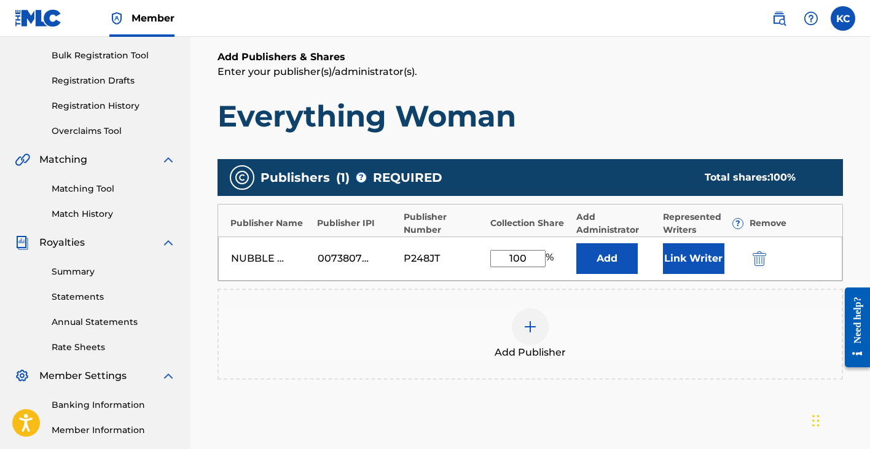
scroll to position [178, 0]
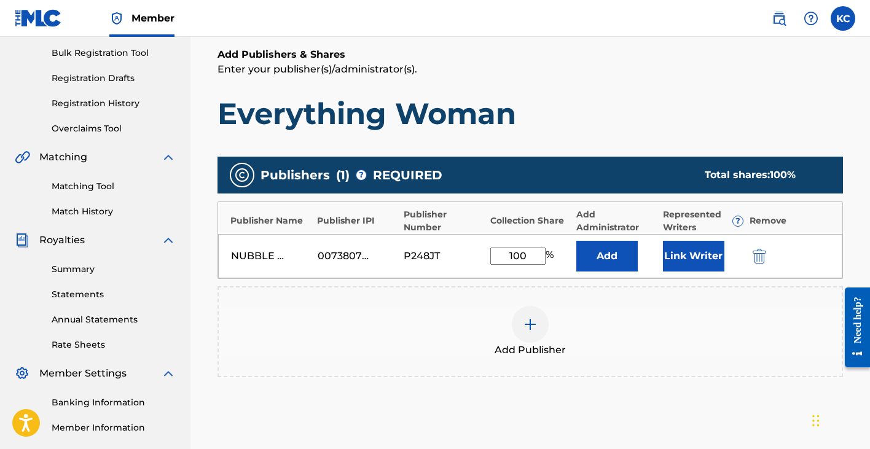
type input "100"
click at [604, 379] on div "Publishers ( 1 ) ? REQUIRED Total shares: 100 % Publisher Name Publisher IPI Pu…" at bounding box center [531, 273] width 626 height 233
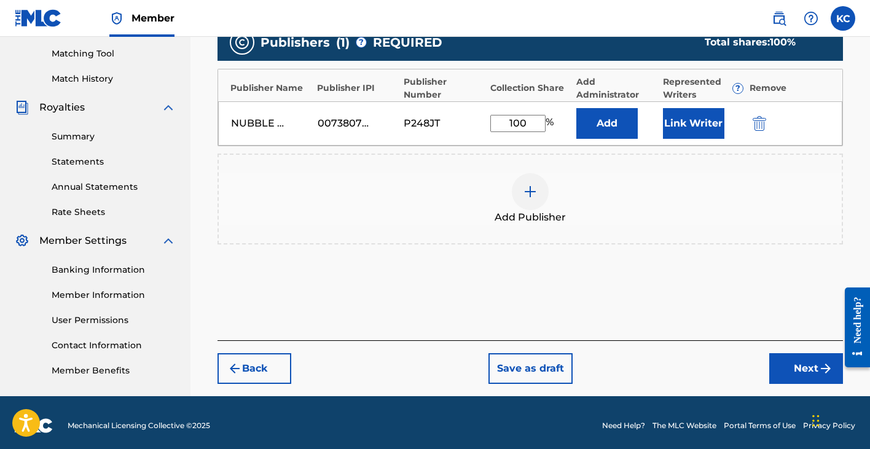
scroll to position [312, 0]
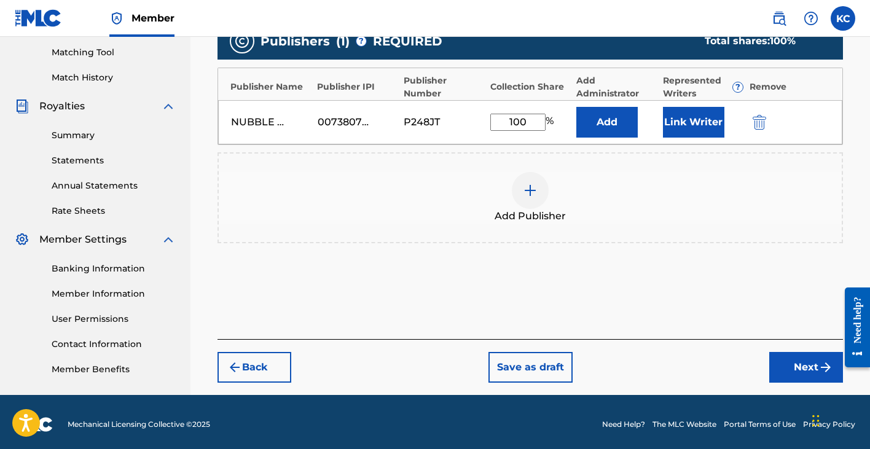
click at [799, 368] on button "Next" at bounding box center [806, 367] width 74 height 31
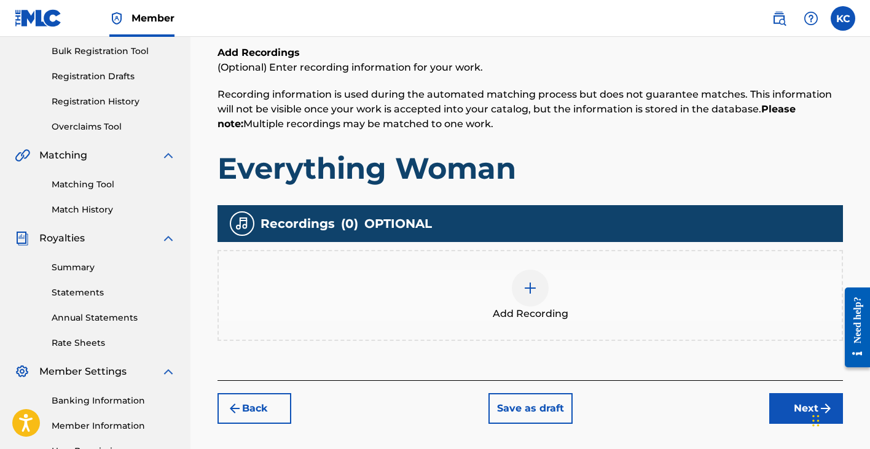
scroll to position [204, 0]
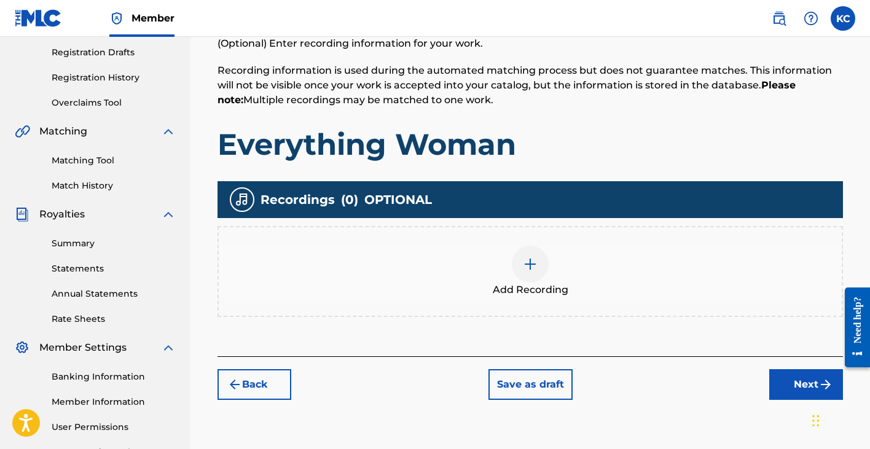
click at [530, 262] on img at bounding box center [530, 264] width 15 height 15
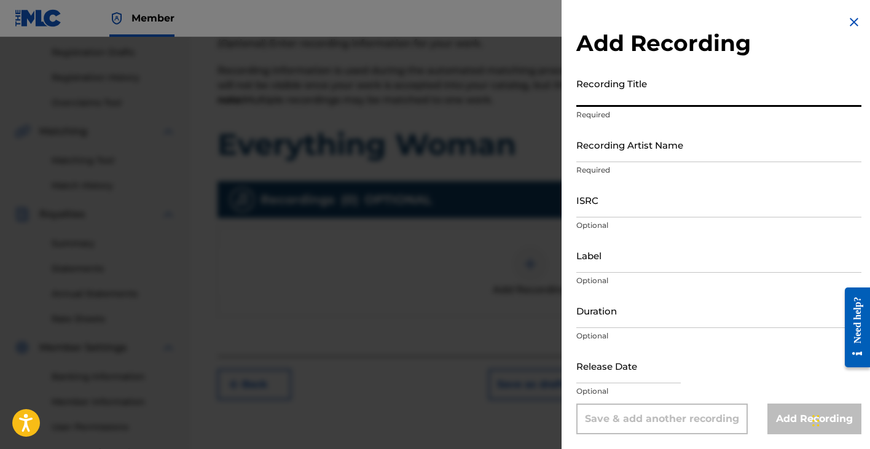
click at [658, 92] on input "Recording Title" at bounding box center [718, 89] width 285 height 35
type input "Everything Woman"
click at [663, 146] on input "Recording Artist Name" at bounding box center [718, 144] width 285 height 35
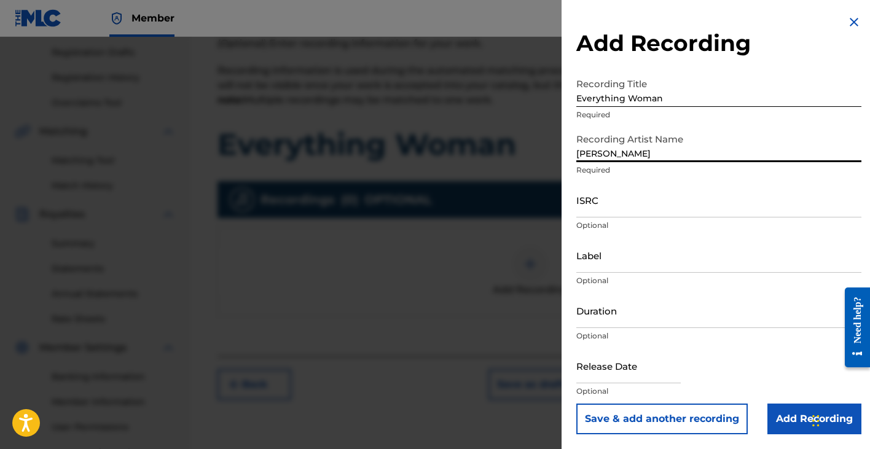
type input "[PERSON_NAME]"
drag, startPoint x: 663, startPoint y: 159, endPoint x: 642, endPoint y: 209, distance: 54.3
click at [642, 209] on input "ISRC" at bounding box center [718, 200] width 285 height 35
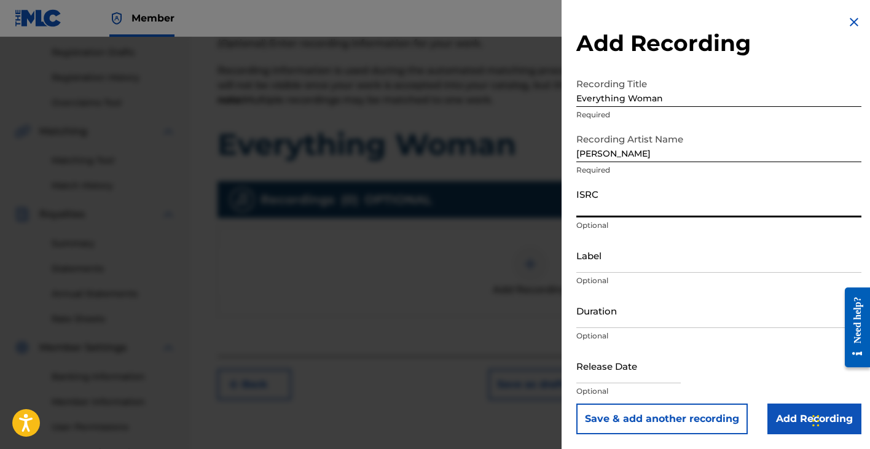
click at [582, 203] on input "ISRC" at bounding box center [718, 200] width 285 height 35
paste input "TCACA1437159"
type input "TCACA1437159"
click at [619, 313] on input "Duration" at bounding box center [718, 310] width 285 height 35
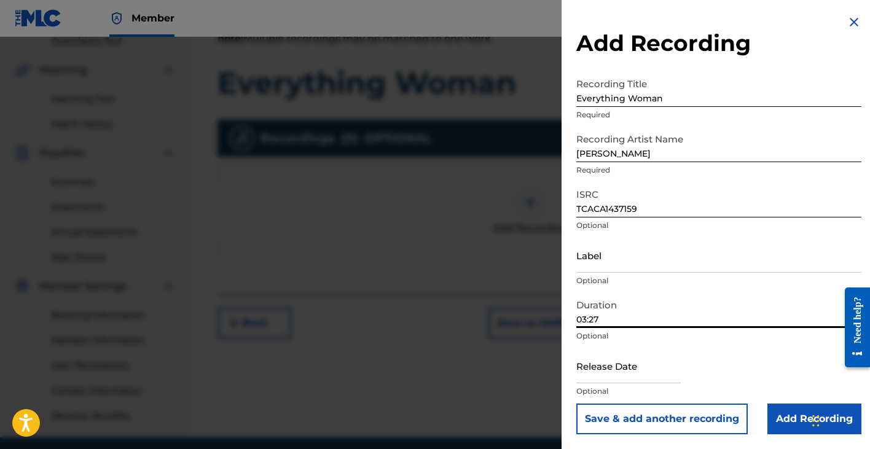
scroll to position [269, 0]
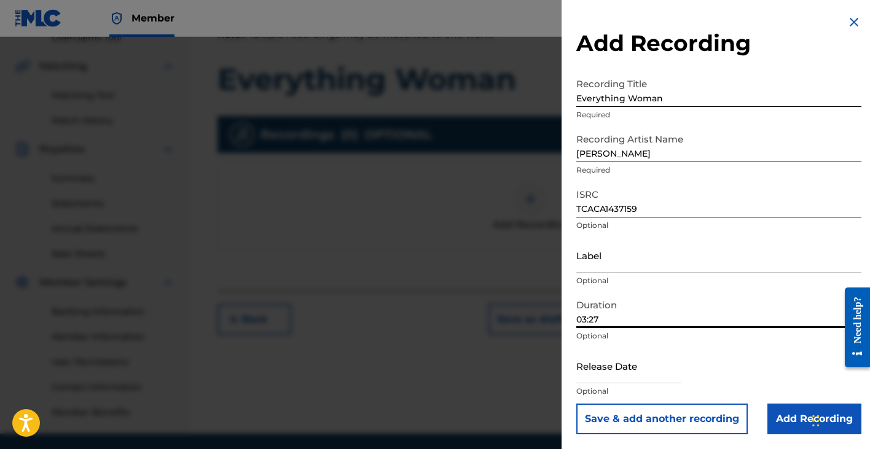
type input "03:27"
click at [652, 372] on input "text" at bounding box center [628, 365] width 104 height 35
select select "7"
select select "2025"
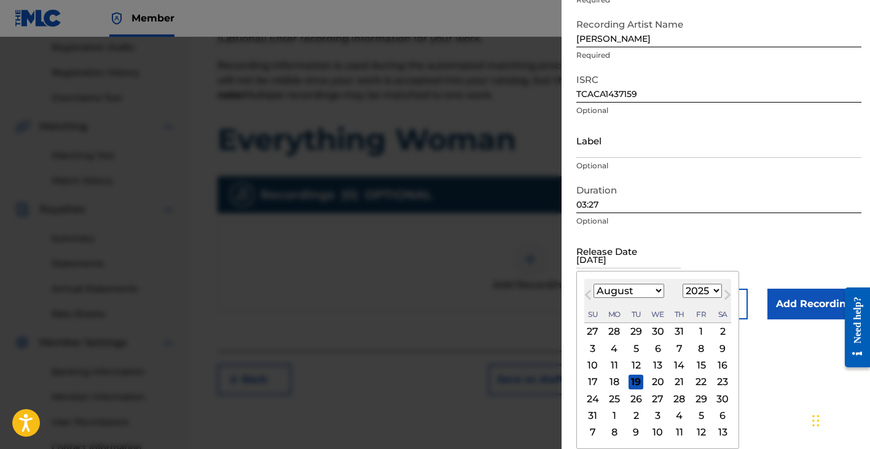
scroll to position [115, 0]
type input "[DATE]"
select select "2014"
select select "8"
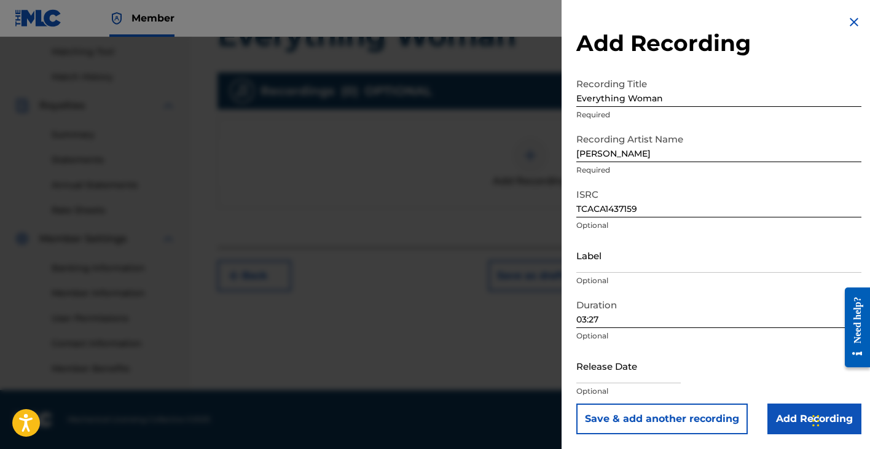
scroll to position [313, 0]
click at [624, 369] on input "text" at bounding box center [628, 365] width 104 height 35
select select "7"
select select "2025"
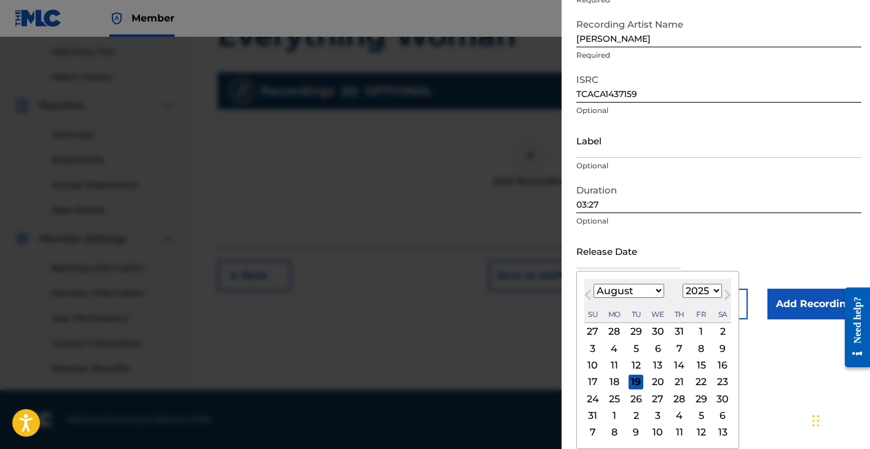
select select "8"
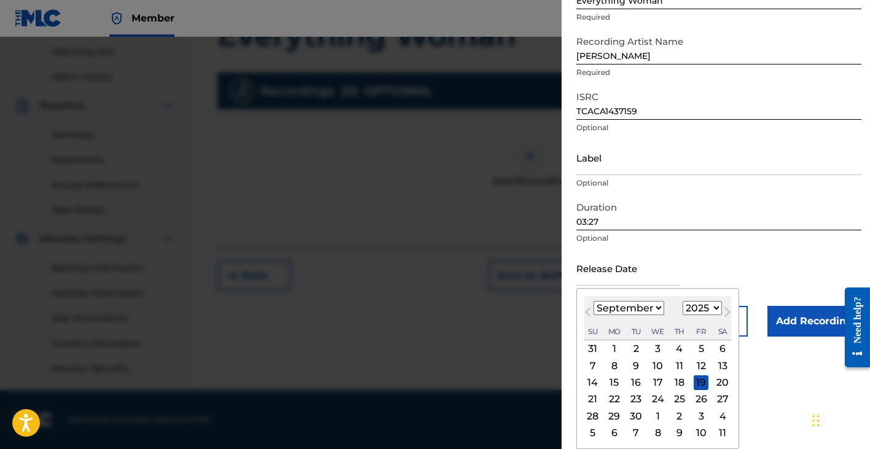
select select "2014"
click at [694, 381] on div "19" at bounding box center [701, 383] width 15 height 15
type input "[DATE]"
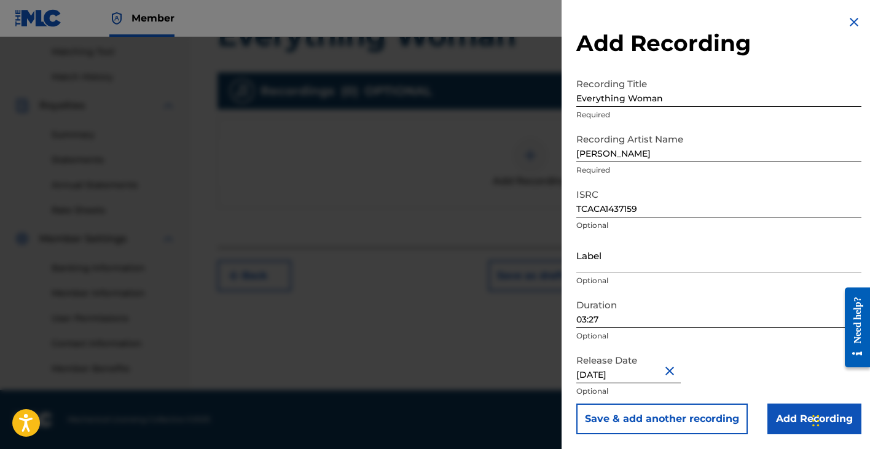
scroll to position [313, 0]
click at [788, 419] on input "Add Recording" at bounding box center [815, 419] width 94 height 31
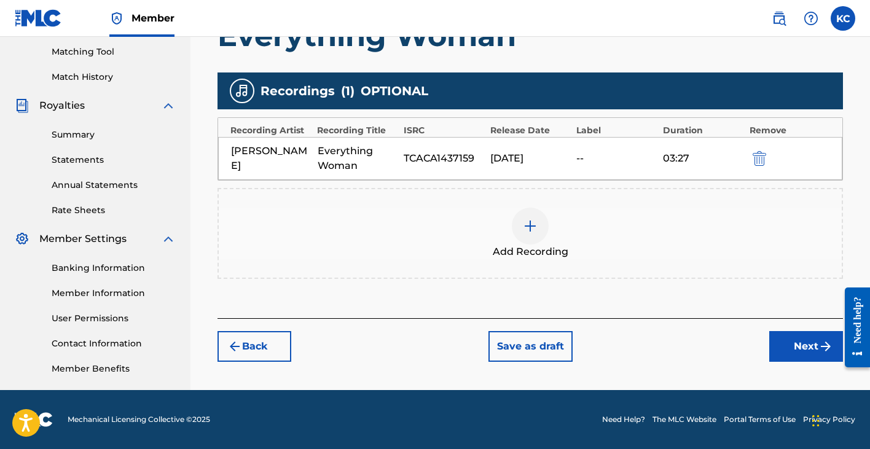
click at [530, 227] on img at bounding box center [530, 226] width 15 height 15
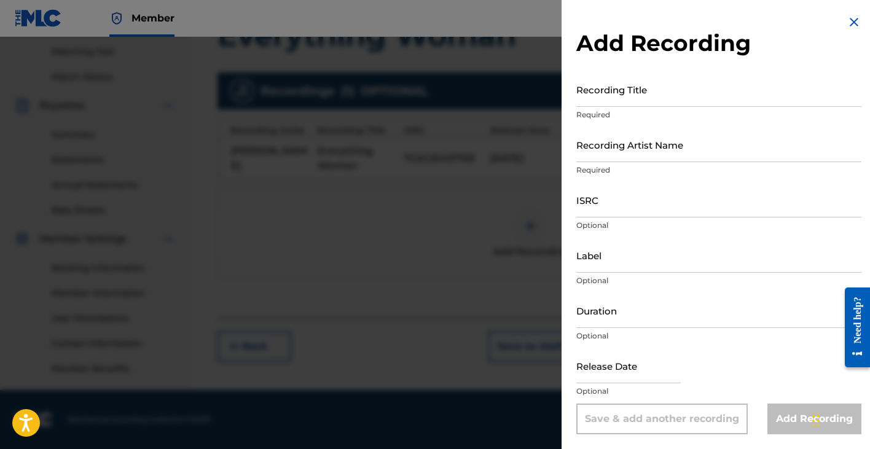
click at [476, 301] on div at bounding box center [435, 261] width 870 height 449
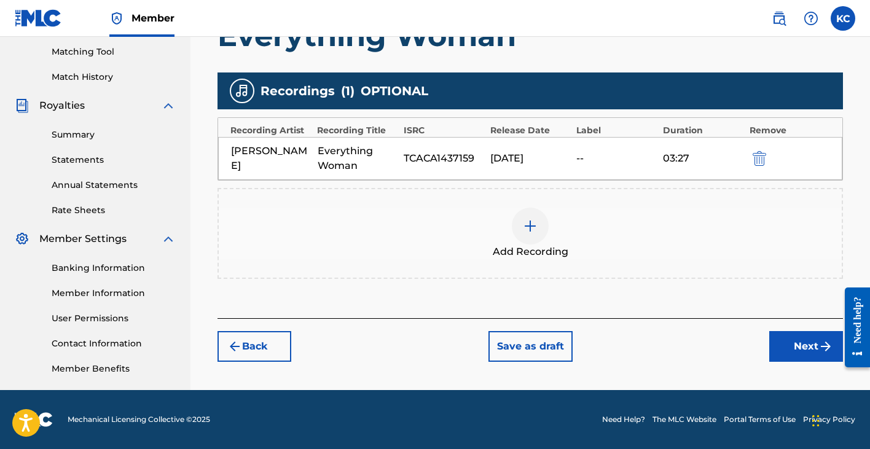
click at [807, 344] on button "Next" at bounding box center [806, 346] width 74 height 31
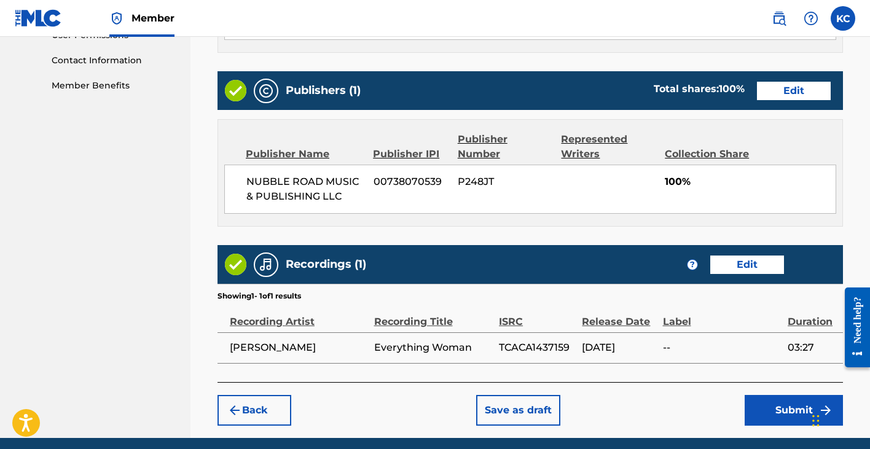
scroll to position [615, 0]
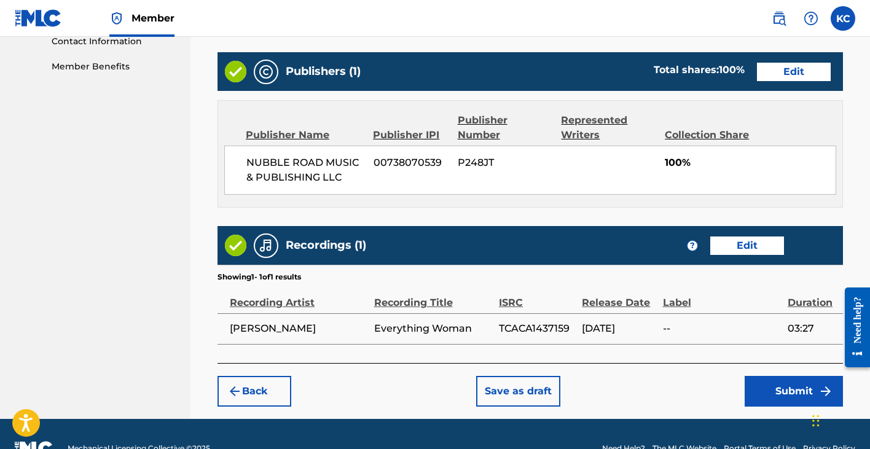
click at [793, 390] on button "Submit" at bounding box center [794, 391] width 98 height 31
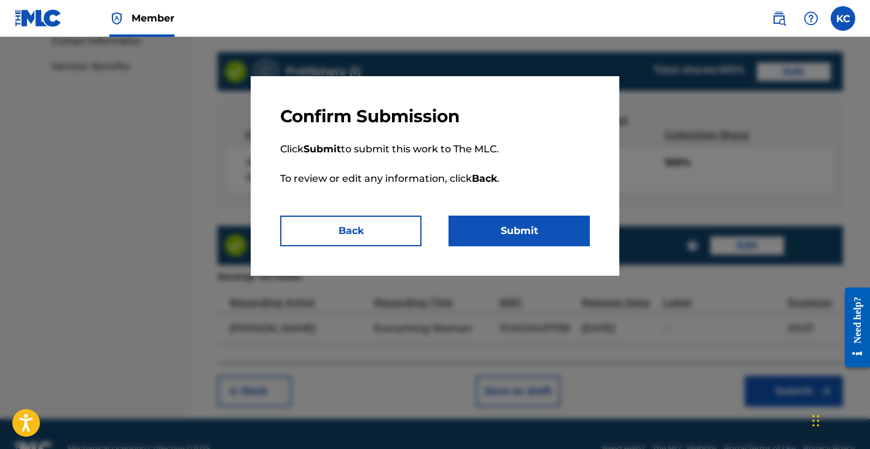
click at [519, 231] on button "Submit" at bounding box center [519, 231] width 141 height 31
